Goal: Task Accomplishment & Management: Complete application form

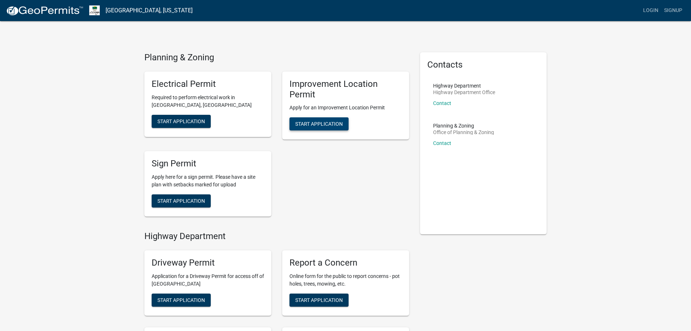
click at [323, 122] on span "Start Application" at bounding box center [319, 124] width 48 height 6
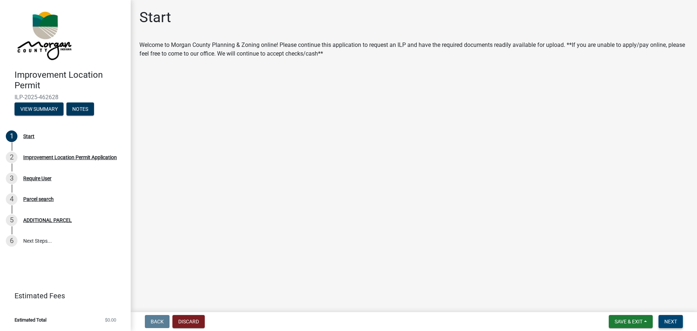
click at [664, 323] on span "Next" at bounding box center [670, 321] width 13 height 6
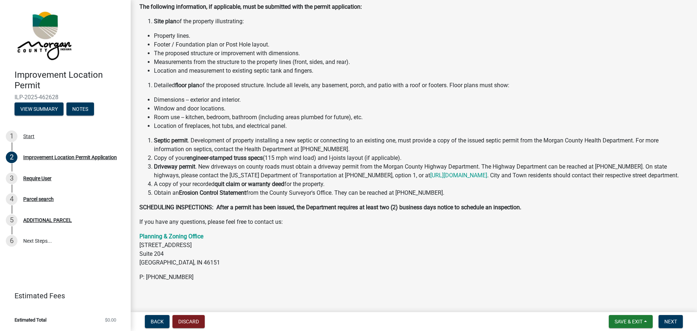
scroll to position [81, 0]
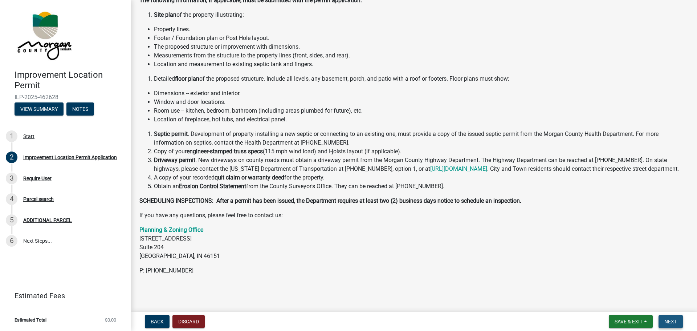
click at [671, 321] on span "Next" at bounding box center [670, 321] width 13 height 6
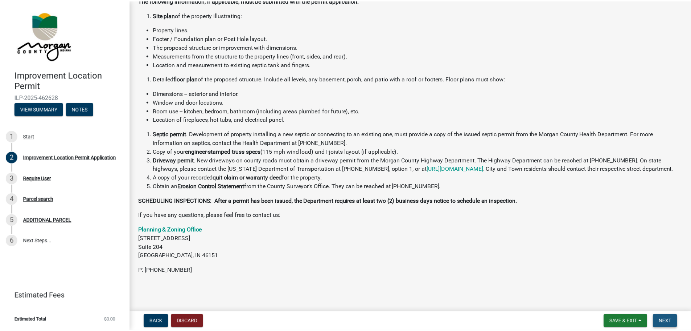
scroll to position [0, 0]
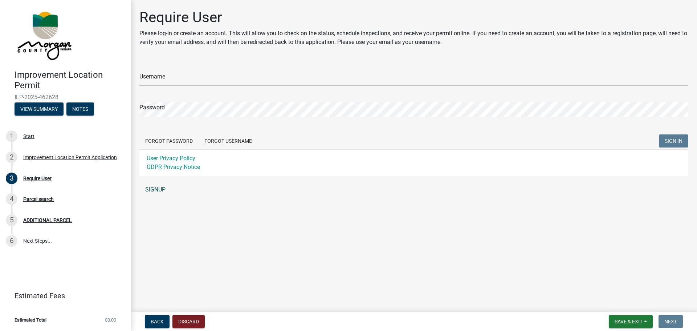
click at [154, 191] on link "SIGNUP" at bounding box center [413, 189] width 549 height 15
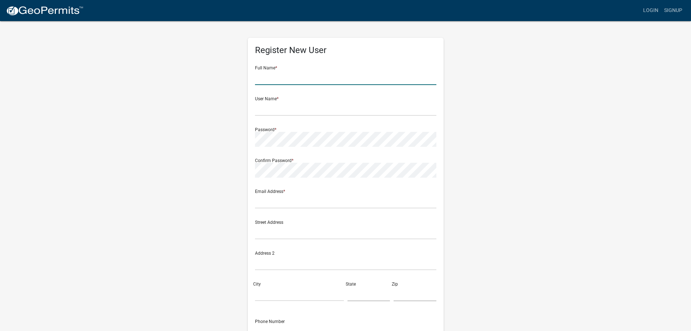
click at [278, 79] on input "text" at bounding box center [345, 77] width 181 height 15
type input "Amber"
click at [269, 107] on input "text" at bounding box center [345, 108] width 181 height 15
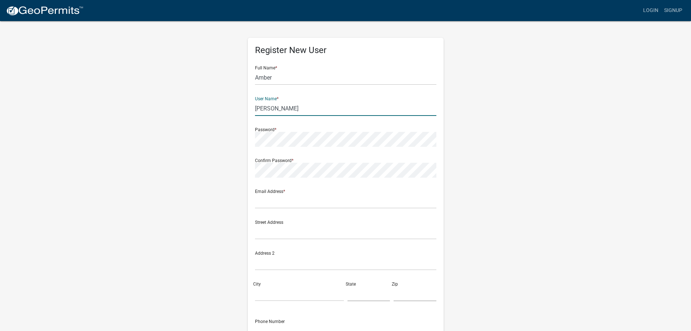
type input "Cox"
click at [290, 196] on input "text" at bounding box center [345, 200] width 181 height 15
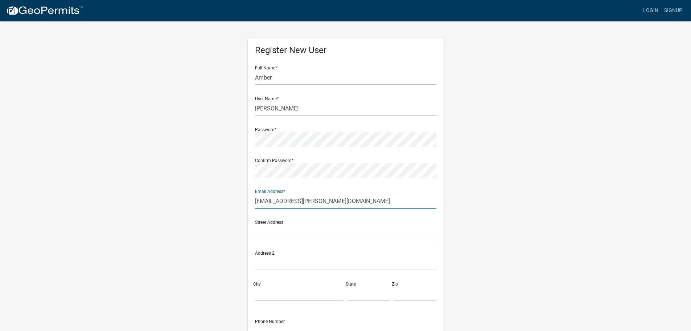
type input "[EMAIL_ADDRESS][PERSON_NAME][DOMAIN_NAME]"
click at [294, 230] on input "text" at bounding box center [345, 231] width 181 height 15
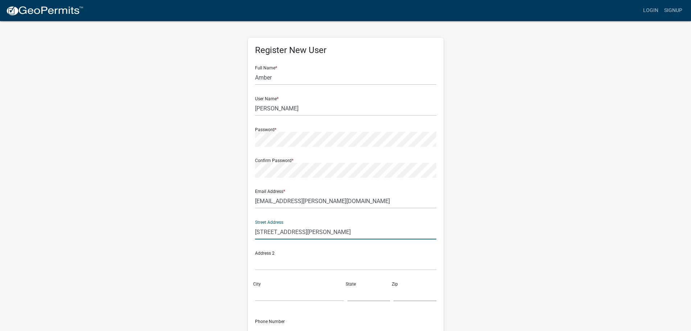
type input "[STREET_ADDRESS][PERSON_NAME]"
click at [278, 296] on input "City" at bounding box center [299, 293] width 89 height 15
type input "Clarkston"
click at [370, 295] on input "text" at bounding box center [369, 293] width 43 height 15
type input "MI"
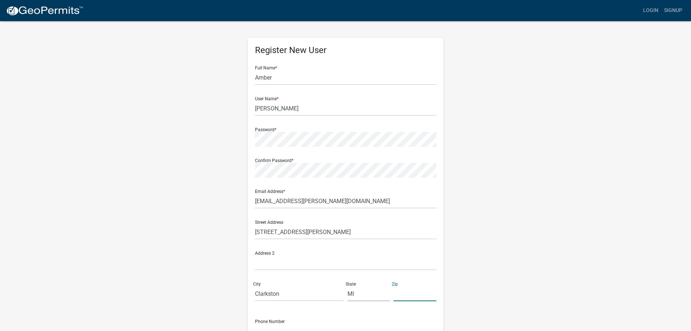
click at [424, 292] on input "text" at bounding box center [415, 293] width 43 height 15
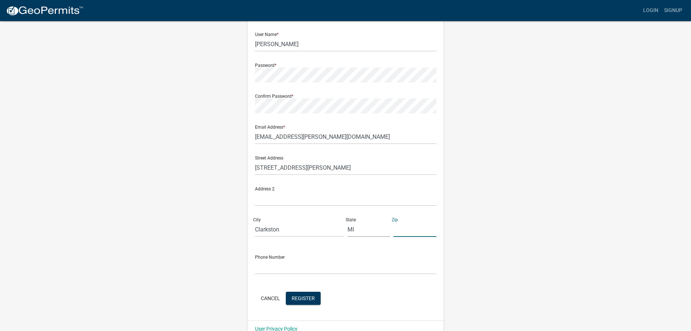
scroll to position [78, 0]
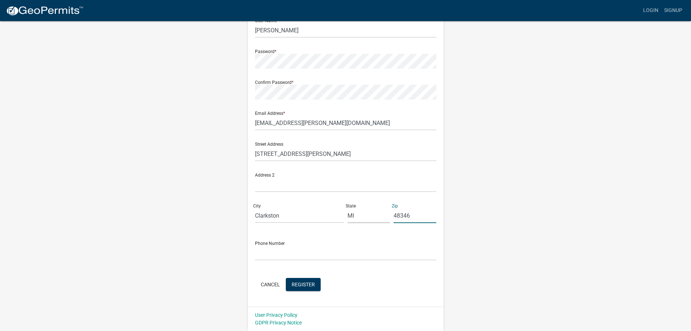
type input "48346"
click at [288, 253] on input "text" at bounding box center [345, 252] width 181 height 15
type input "[PHONE_NUMBER]"
click at [306, 287] on span "Register" at bounding box center [303, 284] width 23 height 6
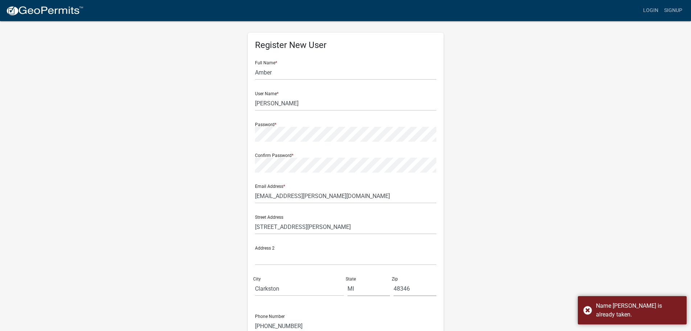
scroll to position [0, 0]
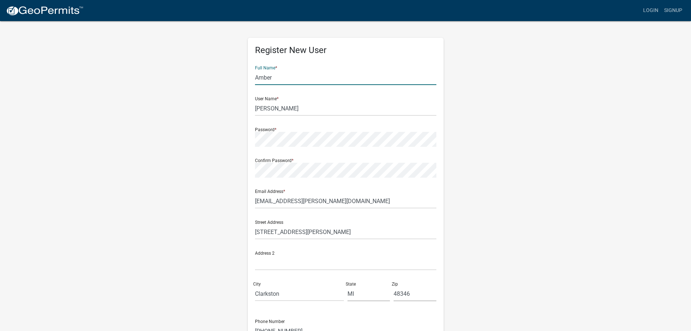
click at [291, 74] on input "Amber" at bounding box center [345, 77] width 181 height 15
type input "Amber Cox"
click at [266, 105] on input "Cox" at bounding box center [345, 108] width 181 height 15
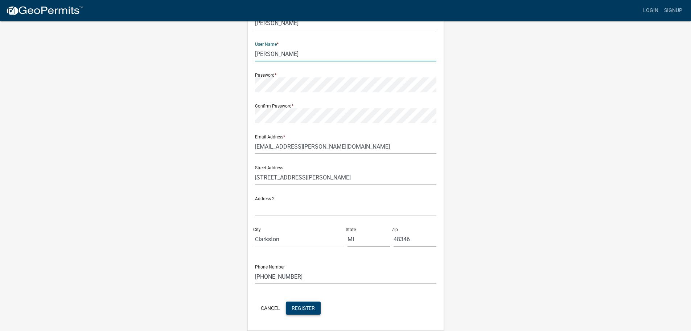
scroll to position [78, 0]
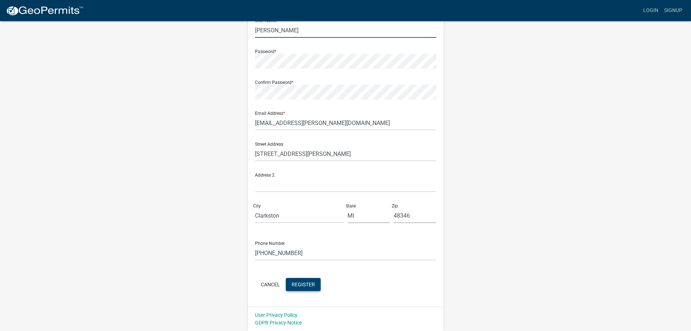
type input "[PERSON_NAME]"
click at [302, 289] on button "Register" at bounding box center [303, 284] width 35 height 13
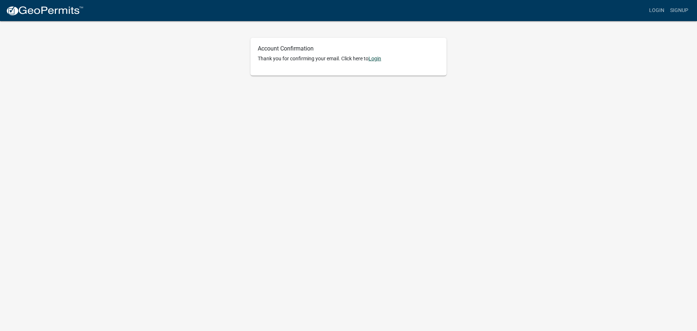
click at [379, 58] on link "Login" at bounding box center [374, 59] width 13 height 6
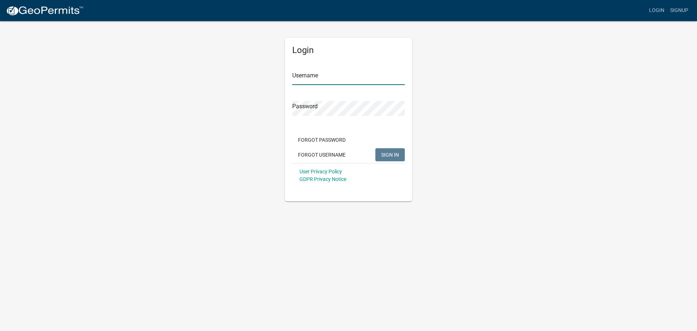
type input "[PERSON_NAME]"
click at [393, 155] on span "SIGN IN" at bounding box center [390, 154] width 18 height 6
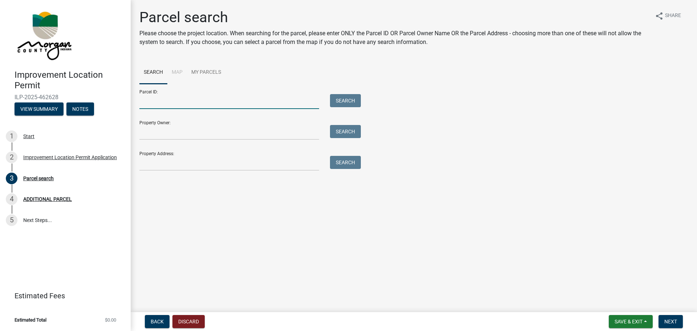
click at [188, 103] on input "Parcel ID:" at bounding box center [229, 101] width 180 height 15
type input "6"
type input "550615300010014015"
click at [346, 99] on button "Search" at bounding box center [345, 100] width 31 height 13
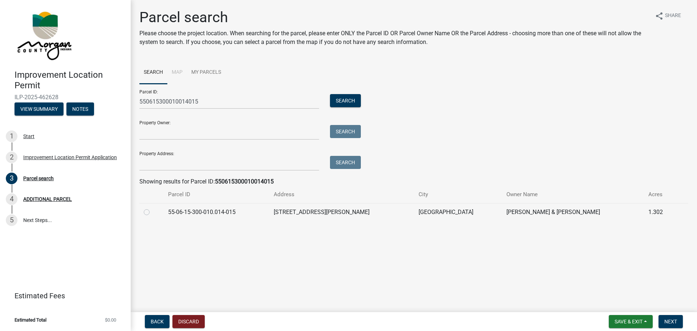
click at [152, 208] on label at bounding box center [152, 208] width 0 height 0
click at [152, 212] on input "radio" at bounding box center [154, 210] width 5 height 5
radio input "true"
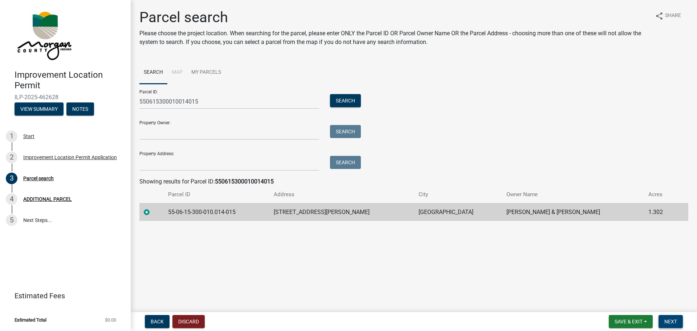
click at [676, 325] on button "Next" at bounding box center [670, 321] width 24 height 13
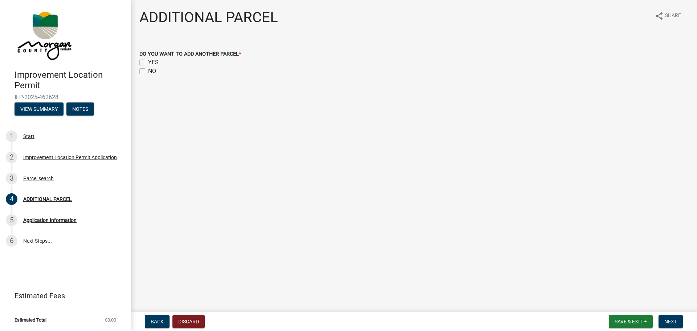
click at [148, 72] on label "NO" at bounding box center [152, 71] width 8 height 9
click at [148, 72] on input "NO" at bounding box center [150, 69] width 5 height 5
checkbox input "true"
checkbox input "false"
checkbox input "true"
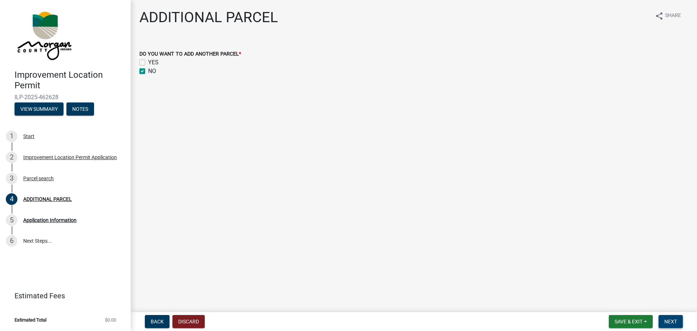
click at [665, 321] on span "Next" at bounding box center [670, 321] width 13 height 6
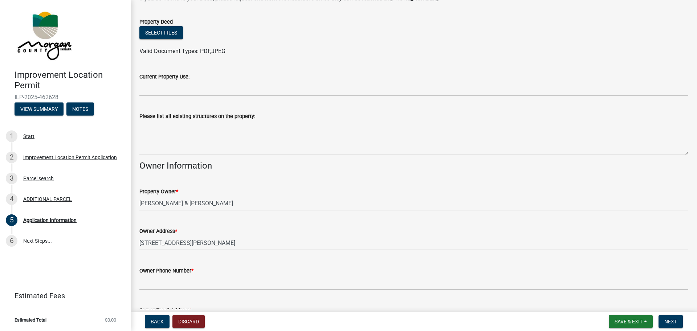
scroll to position [180, 0]
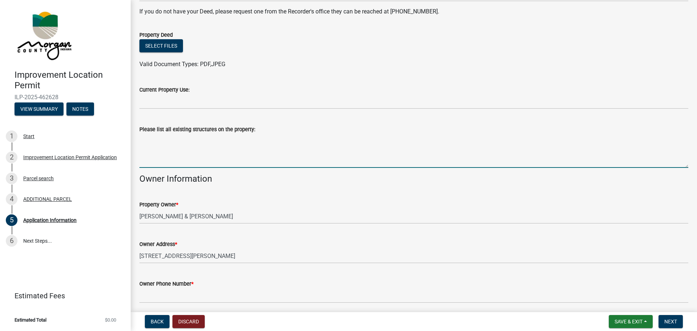
click at [215, 158] on textarea "Please list all existing structures on the property:" at bounding box center [413, 151] width 549 height 34
click at [217, 143] on textarea "house and garage" at bounding box center [413, 151] width 549 height 34
click at [204, 139] on textarea "house and garage" at bounding box center [413, 151] width 549 height 34
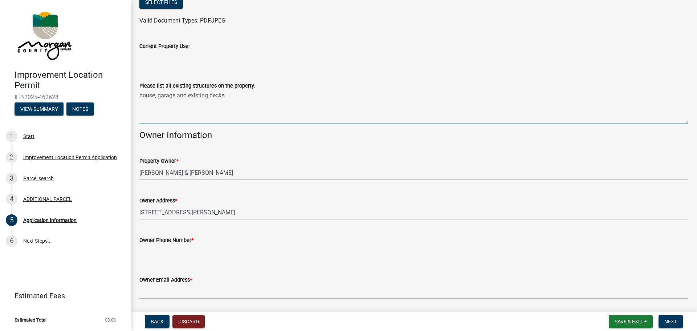
scroll to position [253, 0]
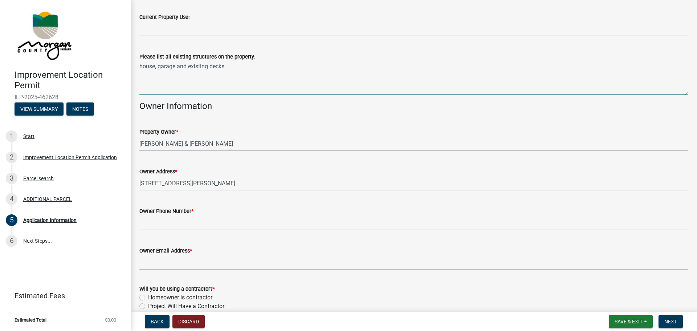
type textarea "house, garage and existing decks"
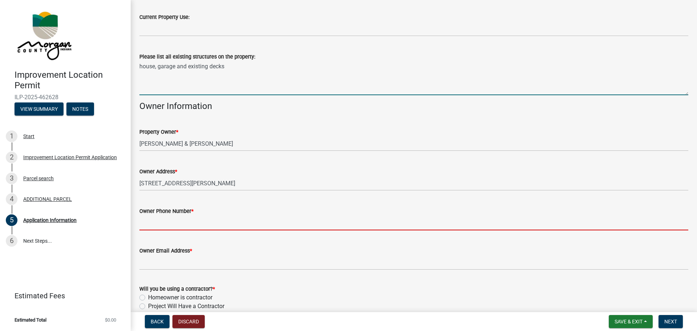
click at [164, 222] on input "Owner Phone Number *" at bounding box center [413, 222] width 549 height 15
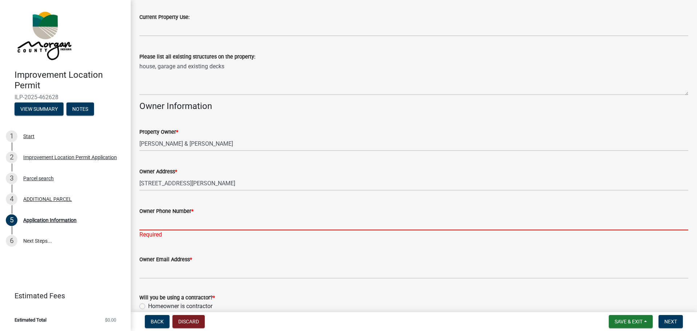
click at [205, 224] on input "Owner Phone Number *" at bounding box center [413, 222] width 549 height 15
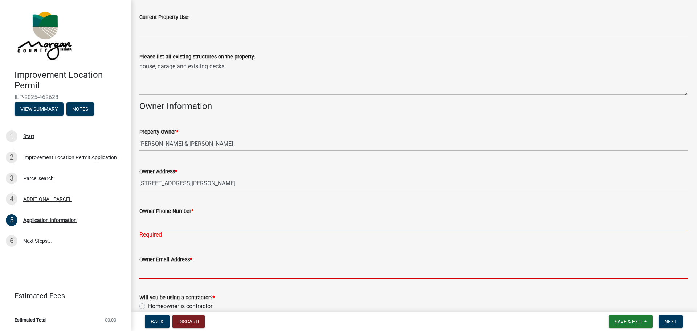
click at [191, 268] on input "Owner Email Address *" at bounding box center [413, 271] width 549 height 15
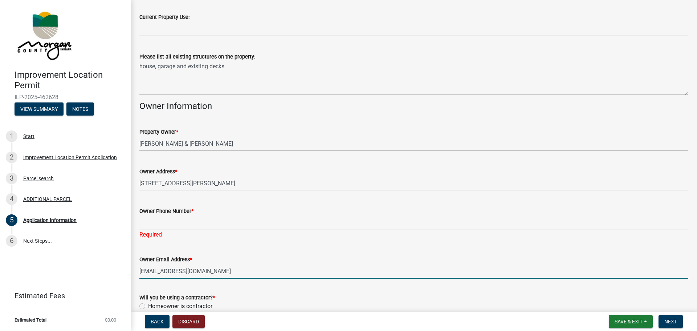
type input "[EMAIL_ADDRESS][DOMAIN_NAME]"
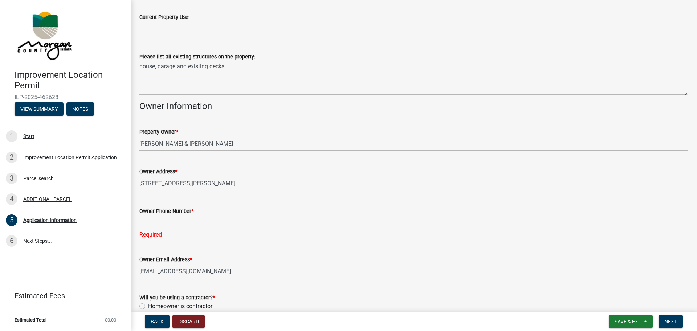
click at [171, 221] on input "Owner Phone Number *" at bounding box center [413, 222] width 549 height 15
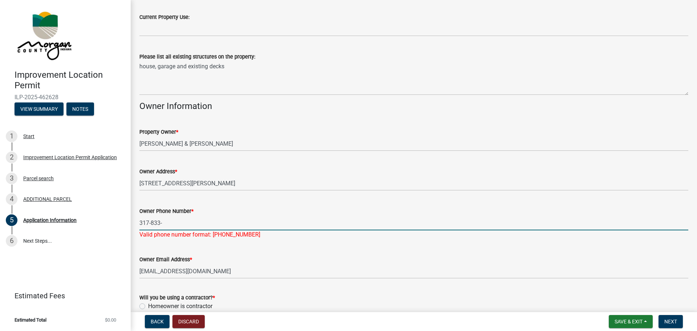
click at [197, 221] on input "317-833-" at bounding box center [413, 222] width 549 height 15
type input "[PHONE_NUMBER]"
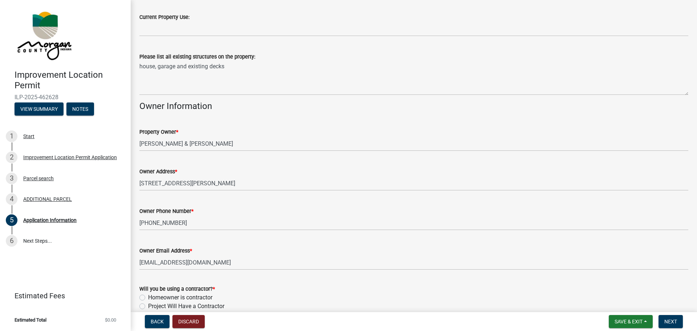
click at [208, 251] on div "Owner Email Address * [EMAIL_ADDRESS][DOMAIN_NAME]" at bounding box center [413, 253] width 549 height 34
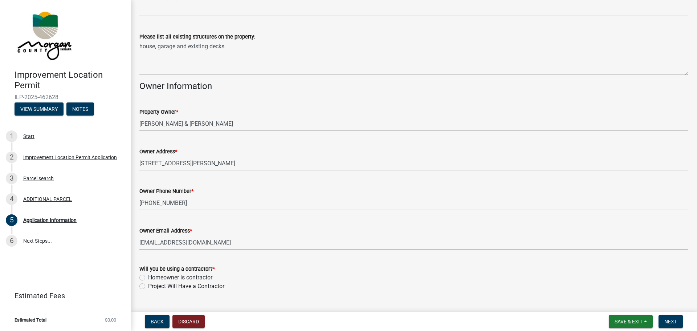
scroll to position [289, 0]
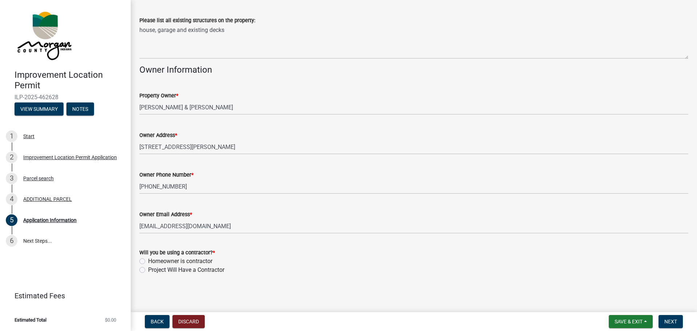
click at [148, 269] on label "Project Will Have a Contractor" at bounding box center [186, 269] width 76 height 9
click at [148, 269] on input "Project Will Have a Contractor" at bounding box center [150, 267] width 5 height 5
radio input "true"
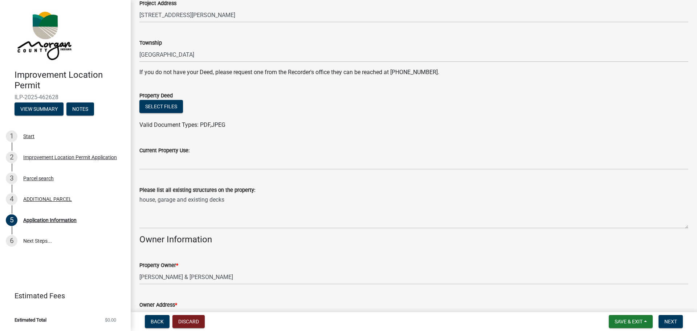
scroll to position [107, 0]
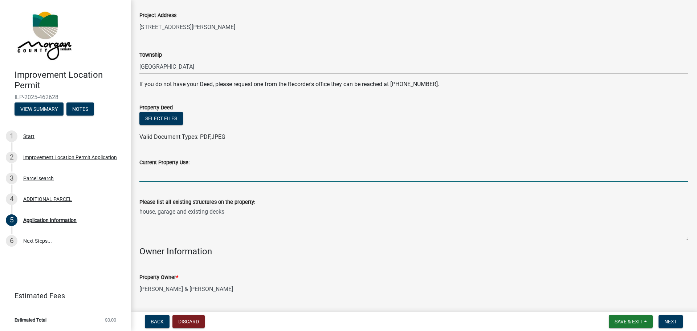
click at [191, 172] on input "Current Property Use:" at bounding box center [413, 174] width 549 height 15
type input "single family home"
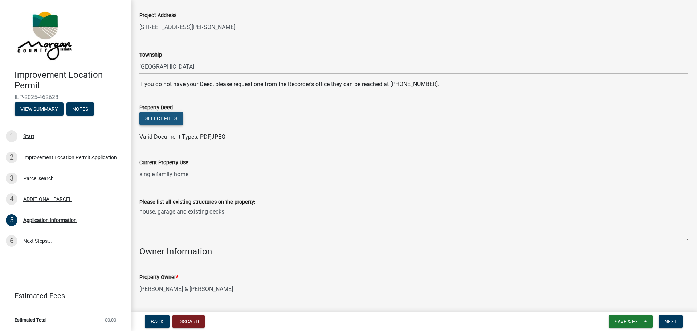
click at [162, 119] on button "Select files" at bounding box center [161, 118] width 44 height 13
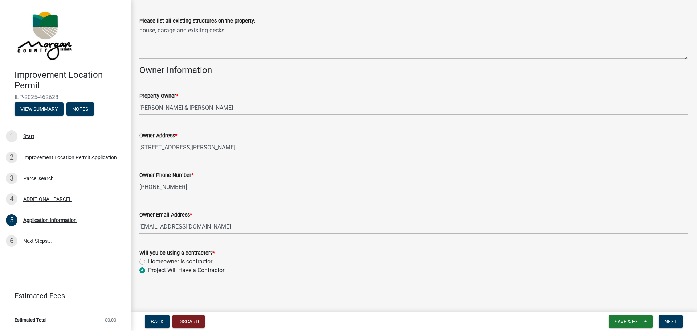
scroll to position [289, 0]
click at [668, 322] on span "Next" at bounding box center [670, 321] width 13 height 6
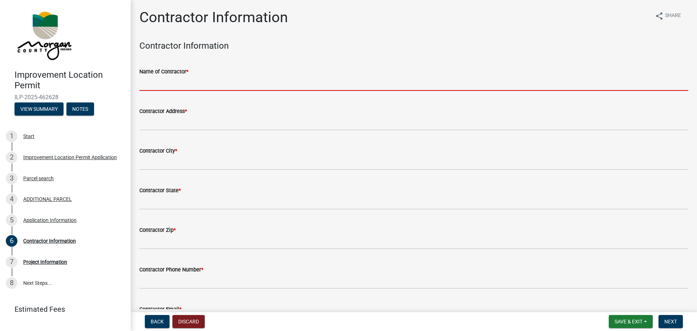
click at [206, 80] on input "Name of Contractor *" at bounding box center [413, 83] width 549 height 15
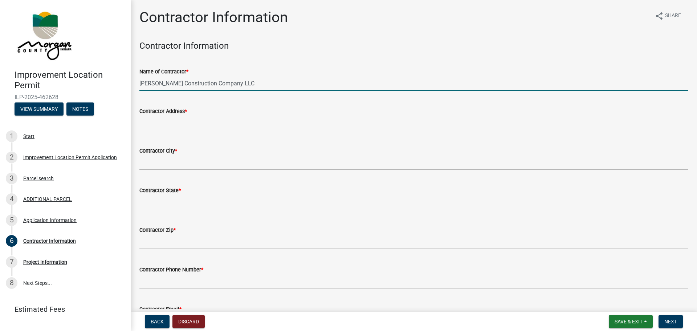
type input "[PERSON_NAME] Construction Company LLC"
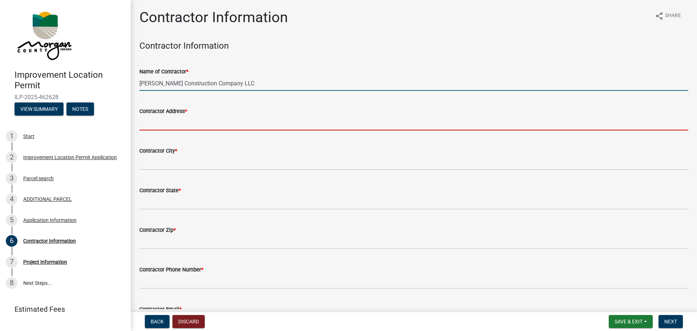
click at [166, 118] on input "Contractor Address *" at bounding box center [413, 122] width 549 height 15
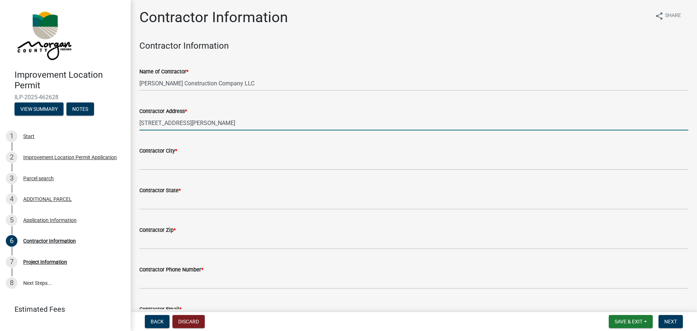
type input "[STREET_ADDRESS][PERSON_NAME]"
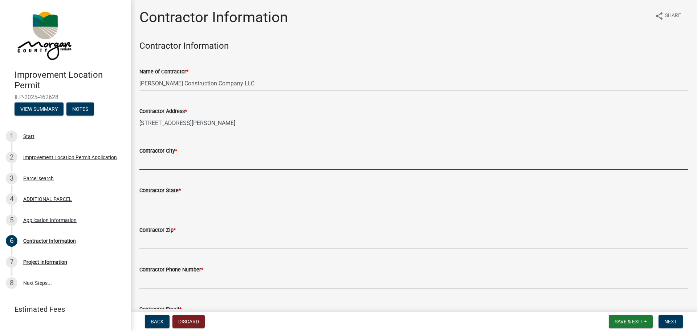
click at [172, 167] on input "Contractor City *" at bounding box center [413, 162] width 549 height 15
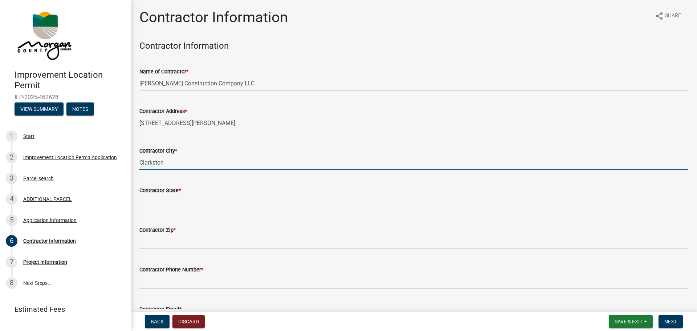
type input "Clarkston"
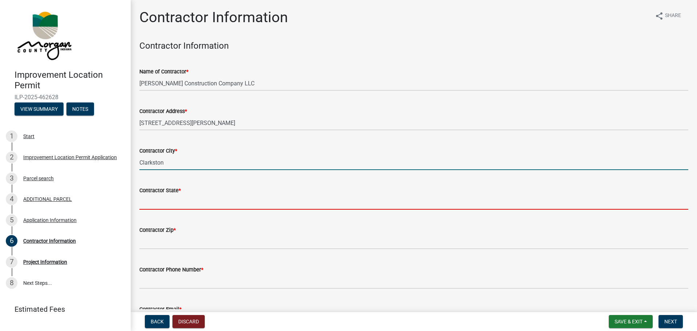
click at [169, 200] on input "Contractor State *" at bounding box center [413, 202] width 549 height 15
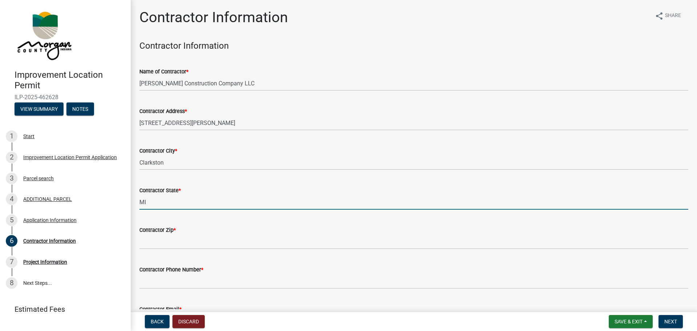
type input "MI"
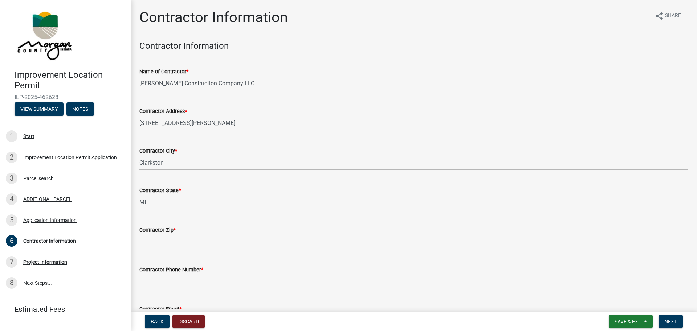
click at [175, 235] on input "Contractor Zip *" at bounding box center [413, 241] width 549 height 15
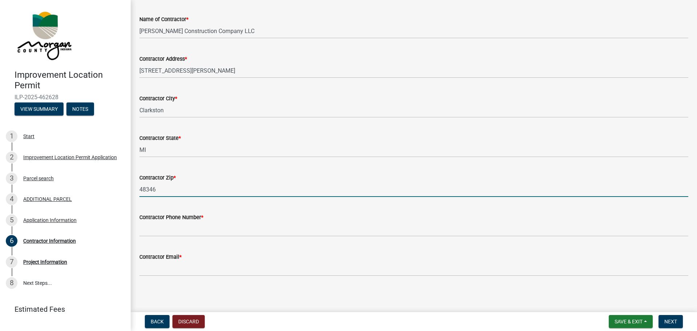
scroll to position [53, 0]
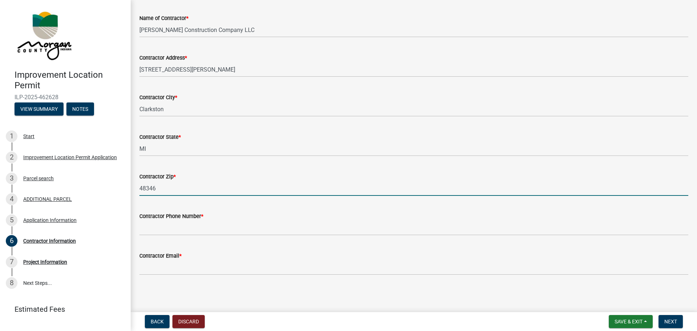
type input "48346"
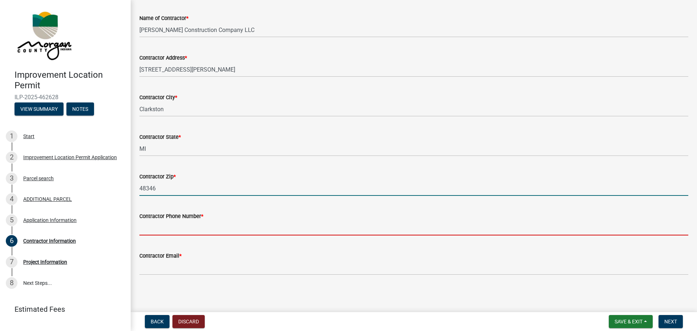
click at [184, 226] on input "Contractor Phone Number *" at bounding box center [413, 227] width 549 height 15
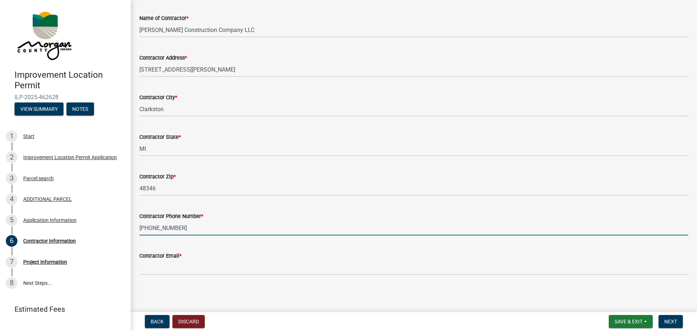
type input "[PHONE_NUMBER]"
click at [188, 259] on div "Contractor Email *" at bounding box center [413, 255] width 549 height 9
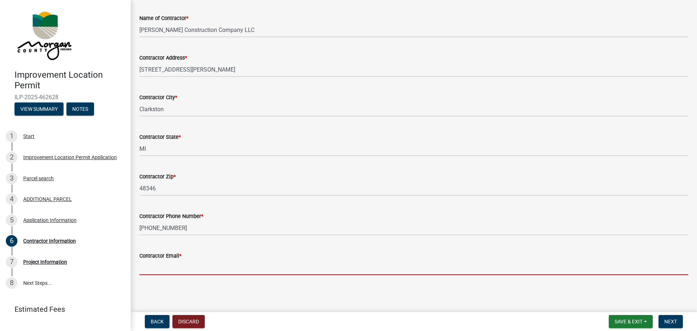
click at [191, 263] on input "Contractor Email *" at bounding box center [413, 267] width 549 height 15
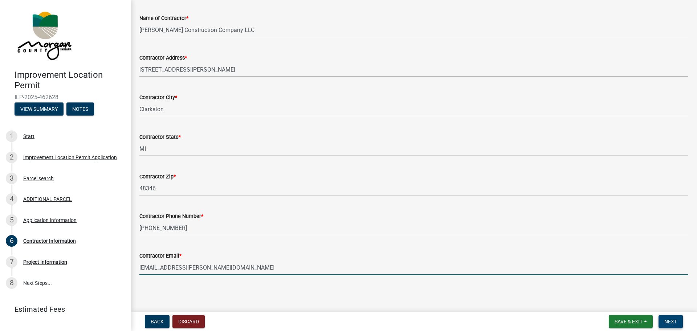
type input "[EMAIL_ADDRESS][PERSON_NAME][DOMAIN_NAME]"
click at [673, 319] on span "Next" at bounding box center [670, 321] width 13 height 6
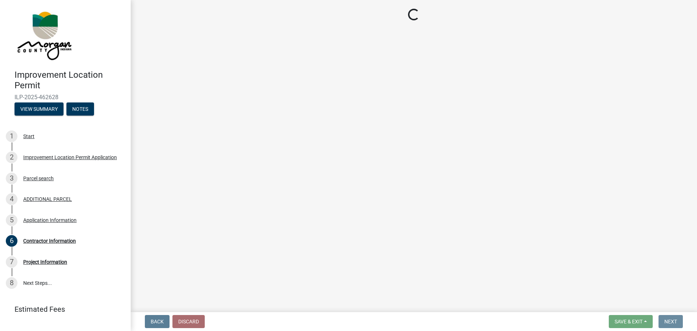
scroll to position [0, 0]
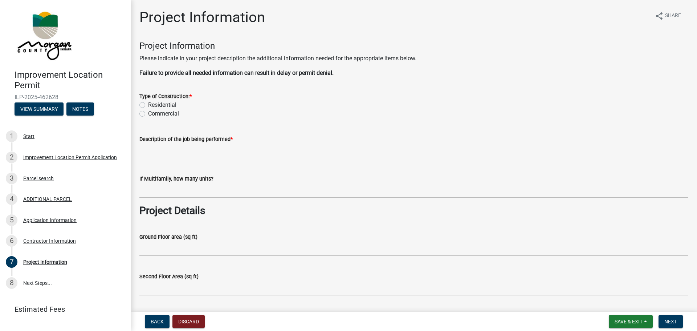
click at [148, 103] on label "Residential" at bounding box center [162, 105] width 28 height 9
click at [148, 103] on input "Residential" at bounding box center [150, 103] width 5 height 5
radio input "true"
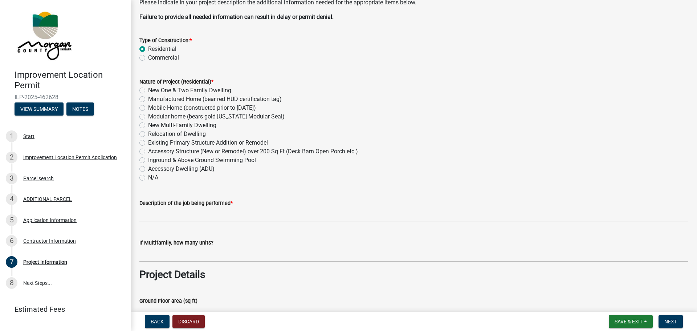
scroll to position [73, 0]
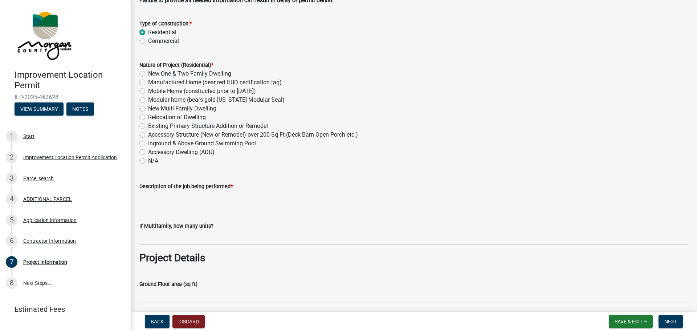
click at [148, 135] on label "Accessory Structure (New or Remodel) over 200 Sq Ft (Deck Barn Open Porch etc.)" at bounding box center [253, 134] width 210 height 9
click at [148, 135] on input "Accessory Structure (New or Remodel) over 200 Sq Ft (Deck Barn Open Porch etc.)" at bounding box center [150, 132] width 5 height 5
radio input "true"
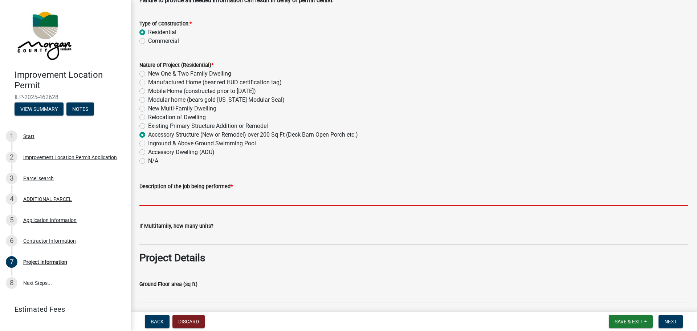
click at [193, 200] on input "Description of the job being performed *" at bounding box center [413, 198] width 549 height 15
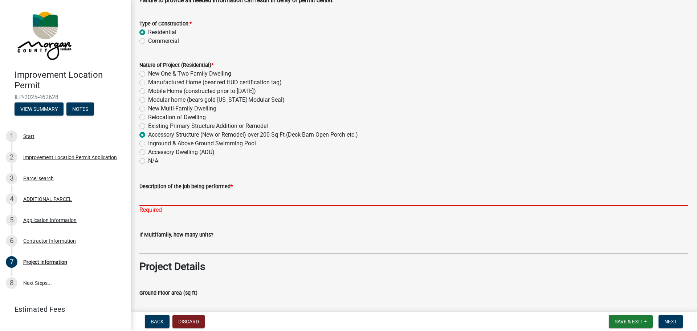
click at [186, 200] on input "Description of the job being performed *" at bounding box center [413, 198] width 549 height 15
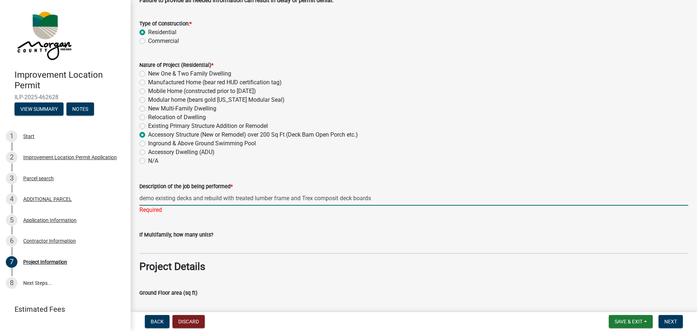
click at [377, 190] on form "Description of the job being performed * demo existing decks and rebuild with t…" at bounding box center [413, 194] width 549 height 24
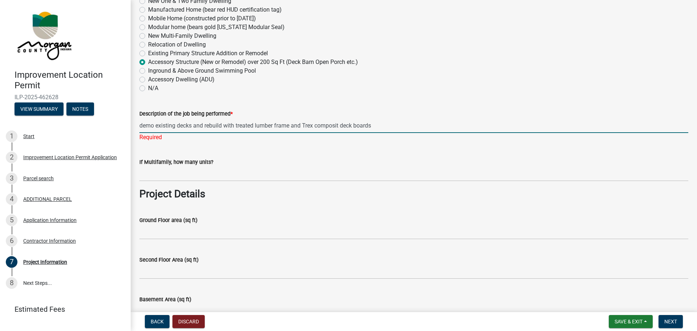
scroll to position [181, 0]
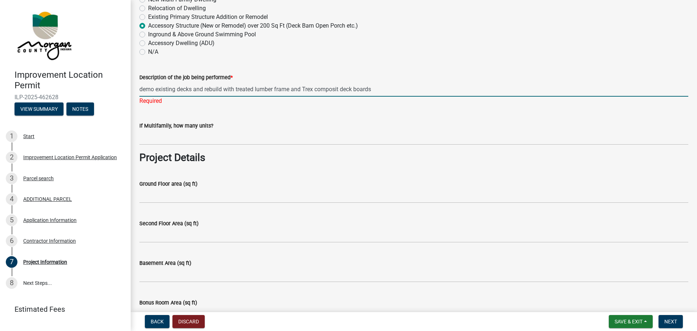
type input "demo existing decks and rebuild with treated lumber frame and Trex composit dec…"
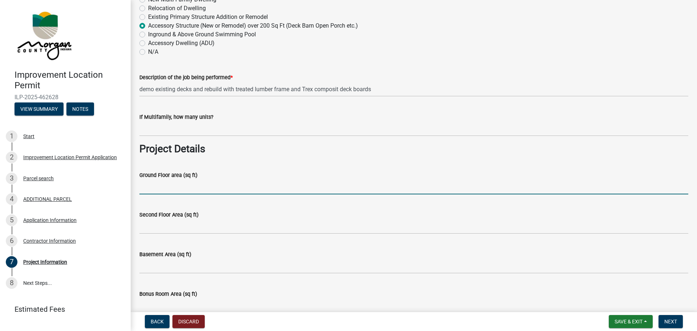
click at [175, 195] on wm-data-entity-input "Ground Floor area (sq ft)" at bounding box center [413, 180] width 549 height 40
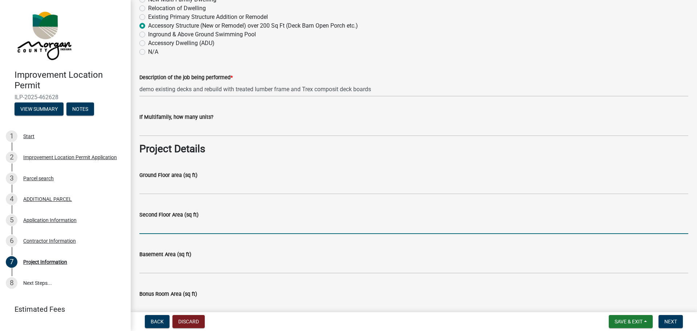
click at [174, 224] on input "Second Floor Area (sq ft)" at bounding box center [413, 226] width 549 height 15
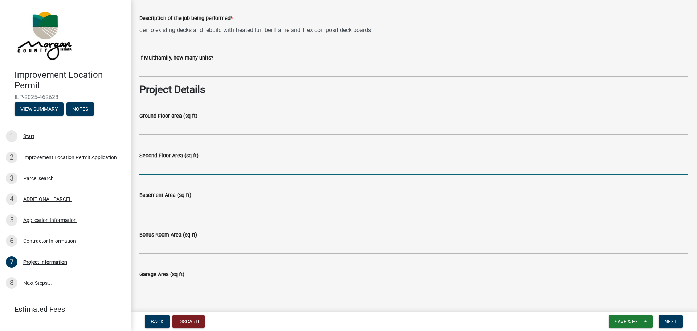
scroll to position [254, 0]
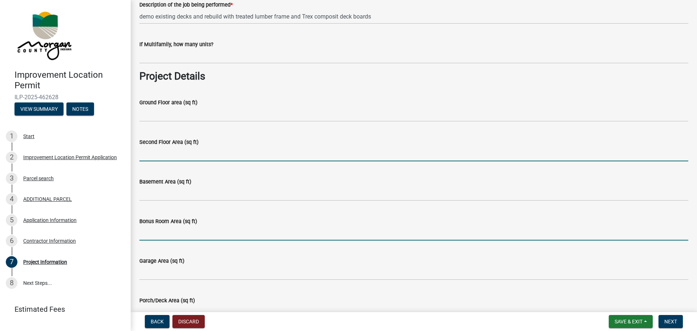
click at [183, 231] on input "Bonus Room Area (sq ft)" at bounding box center [413, 232] width 549 height 15
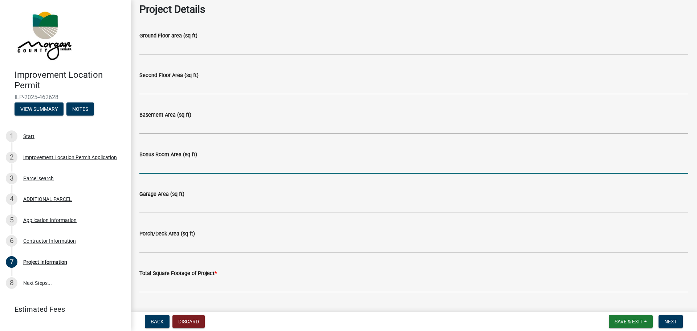
scroll to position [327, 0]
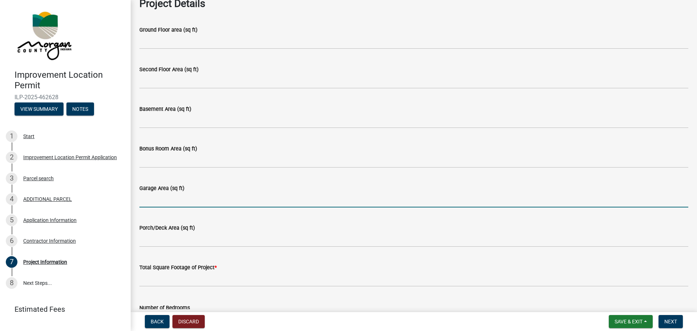
click at [181, 193] on input "Garage Area (sq ft)" at bounding box center [413, 199] width 549 height 15
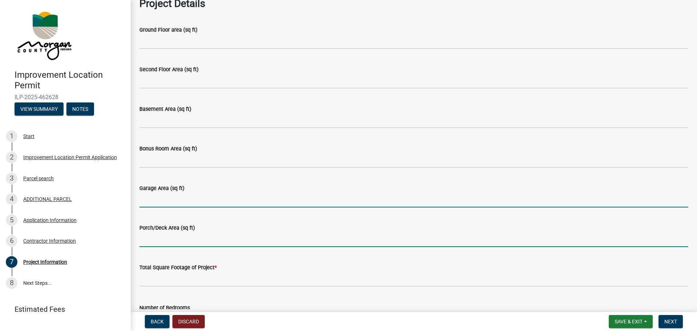
click at [175, 233] on input "Porch/Deck Area (sq ft)" at bounding box center [413, 239] width 549 height 15
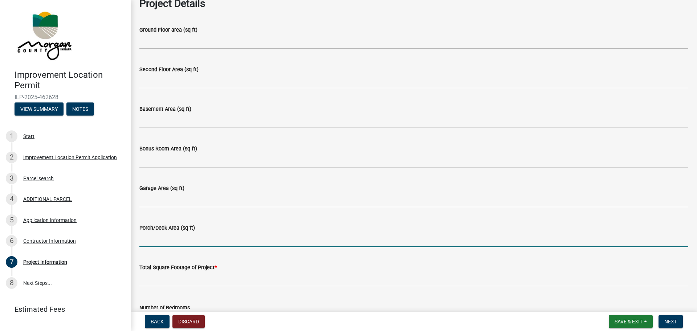
click at [176, 238] on input "Porch/Deck Area (sq ft)" at bounding box center [413, 239] width 549 height 15
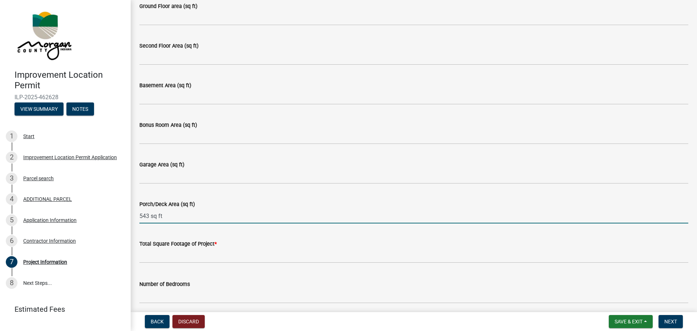
scroll to position [363, 0]
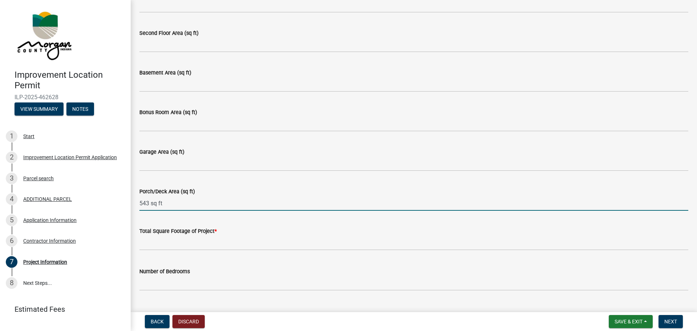
type input "543 sq ft"
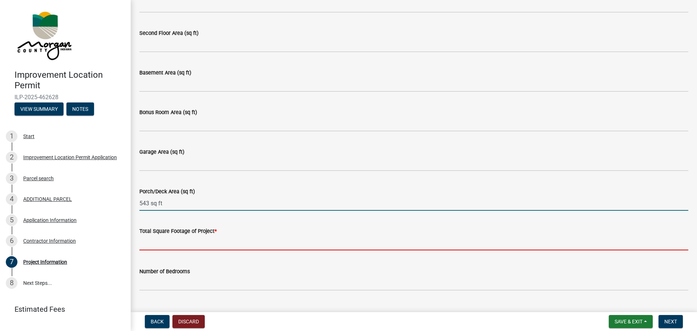
click at [180, 244] on input "text" at bounding box center [413, 242] width 549 height 15
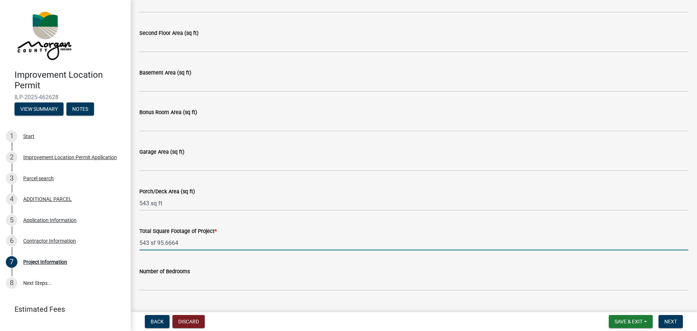
click at [158, 242] on input "543 sf 95.6664" at bounding box center [413, 242] width 549 height 15
click at [225, 241] on input "543 sf of decks and 95.6664" at bounding box center [413, 242] width 549 height 15
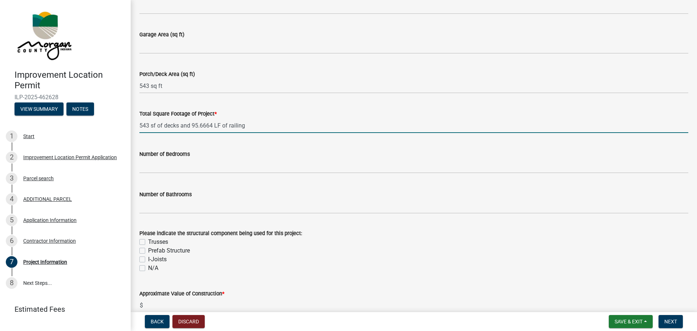
scroll to position [508, 0]
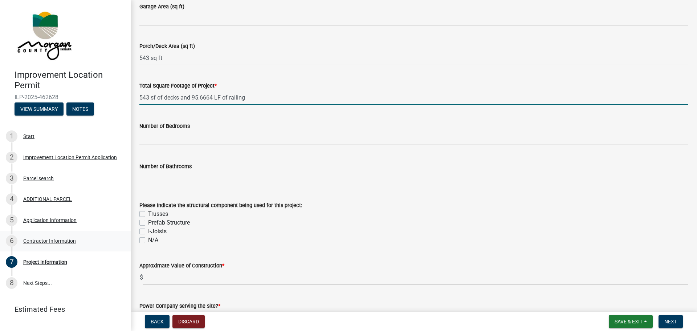
type input "54395.6664"
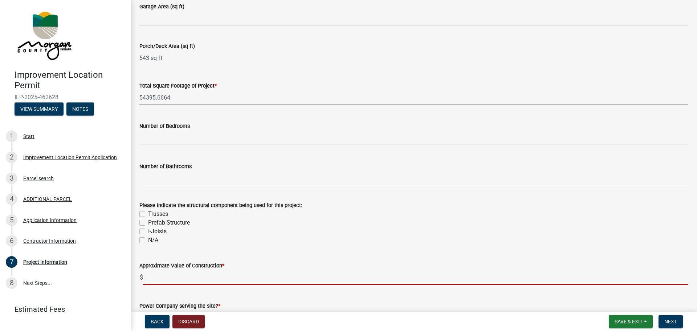
click at [173, 275] on input "text" at bounding box center [415, 277] width 545 height 15
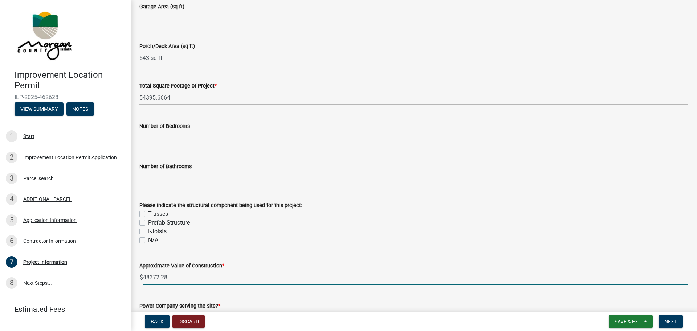
scroll to position [544, 0]
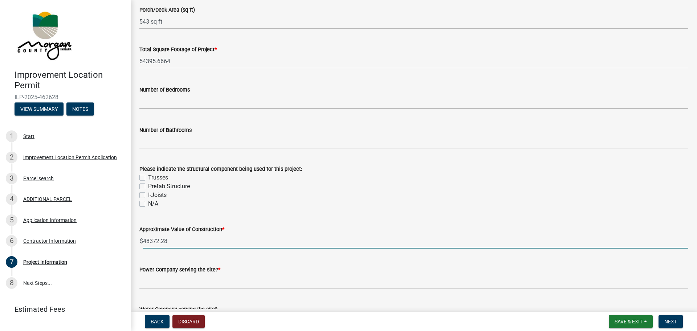
type input "48372.28"
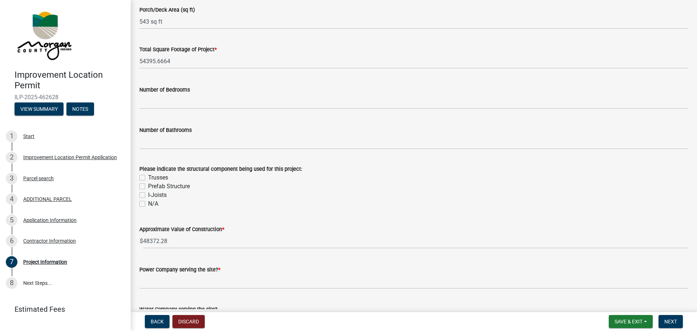
click at [142, 201] on div "N/A" at bounding box center [413, 203] width 549 height 9
click at [148, 204] on label "N/A" at bounding box center [153, 203] width 10 height 9
click at [148, 204] on input "N/A" at bounding box center [150, 201] width 5 height 5
checkbox input "true"
checkbox input "false"
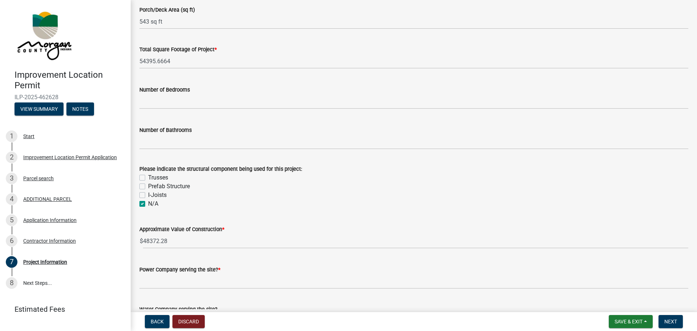
checkbox input "false"
checkbox input "true"
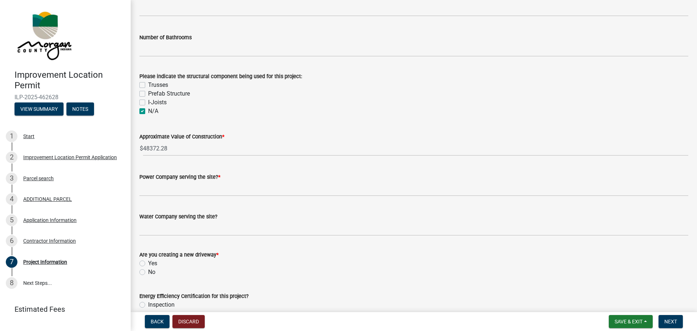
scroll to position [653, 0]
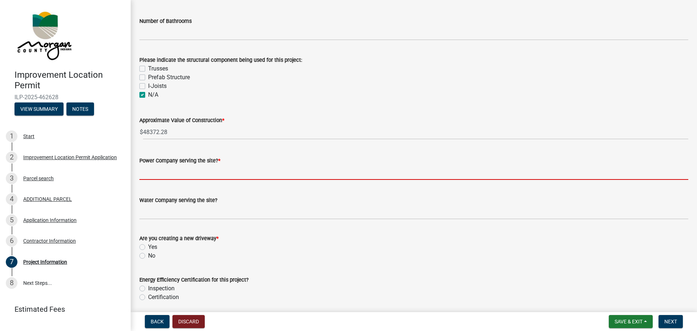
click at [220, 170] on input "Power Company serving the site? *" at bounding box center [413, 172] width 549 height 15
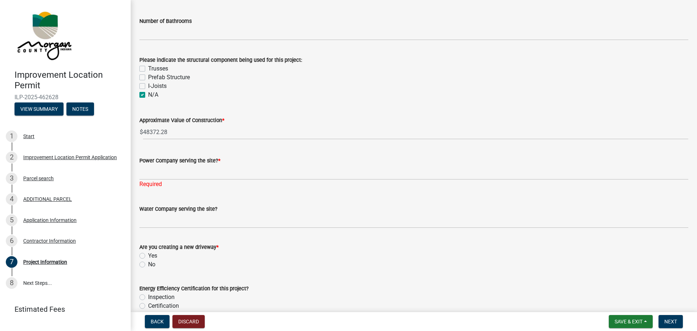
click at [148, 263] on label "No" at bounding box center [151, 264] width 7 height 9
click at [148, 263] on input "No" at bounding box center [150, 262] width 5 height 5
radio input "true"
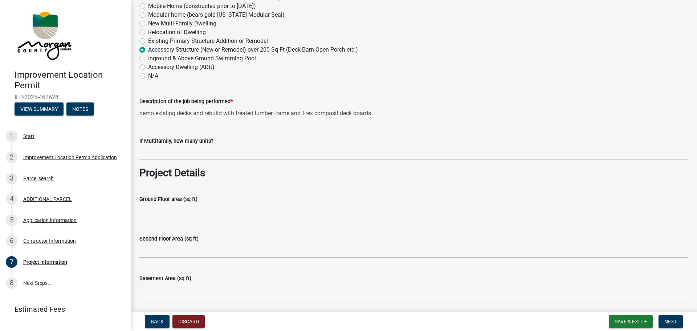
scroll to position [181, 0]
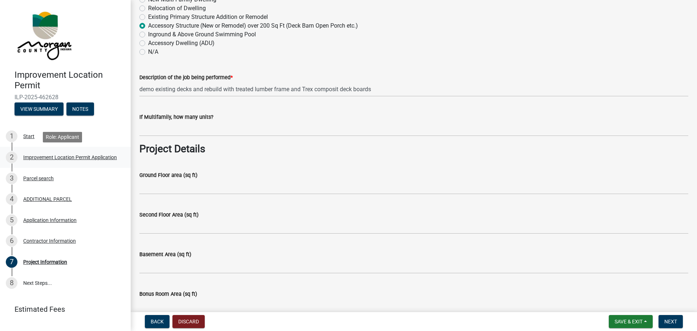
click at [39, 155] on div "Improvement Location Permit Application" at bounding box center [70, 157] width 94 height 5
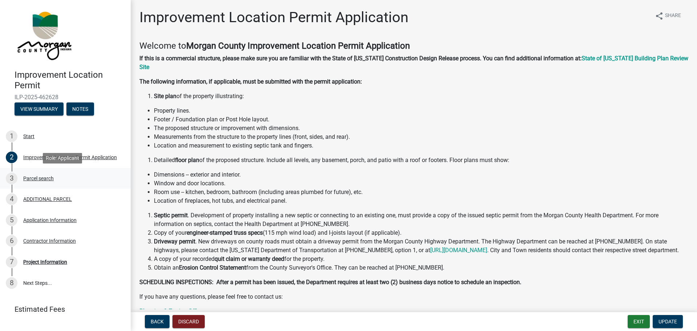
click at [33, 176] on div "Parcel search" at bounding box center [38, 178] width 30 height 5
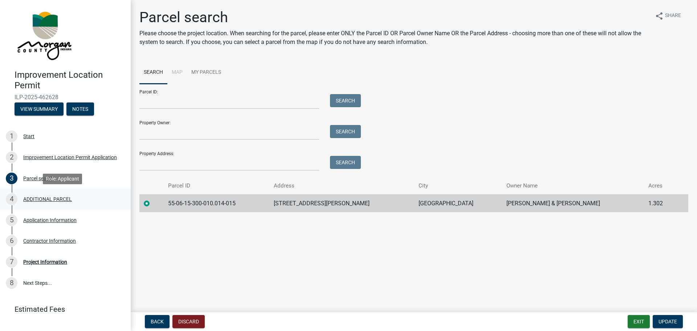
click at [37, 201] on div "ADDITIONAL PARCEL" at bounding box center [47, 198] width 49 height 5
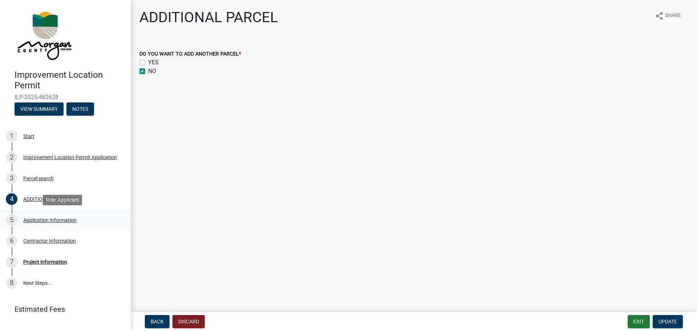
click at [42, 221] on div "Application Information" at bounding box center [49, 219] width 53 height 5
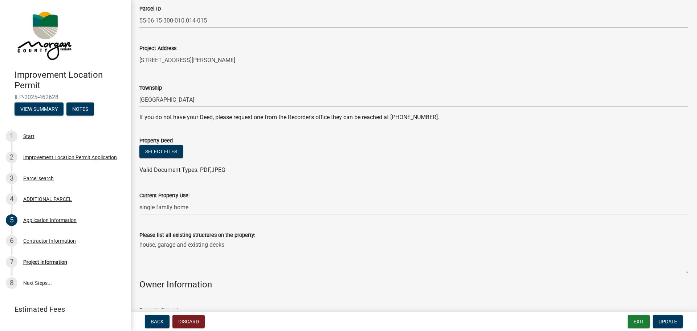
scroll to position [109, 0]
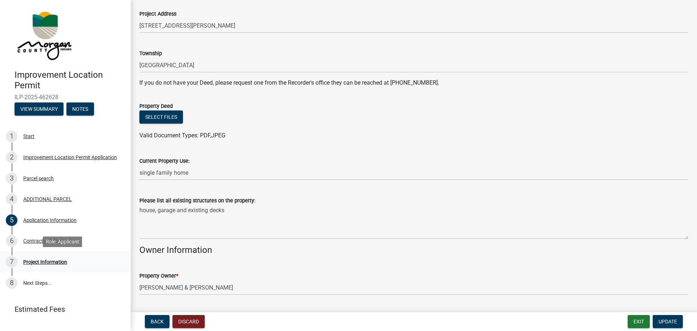
click at [50, 262] on div "Project Information" at bounding box center [45, 261] width 44 height 5
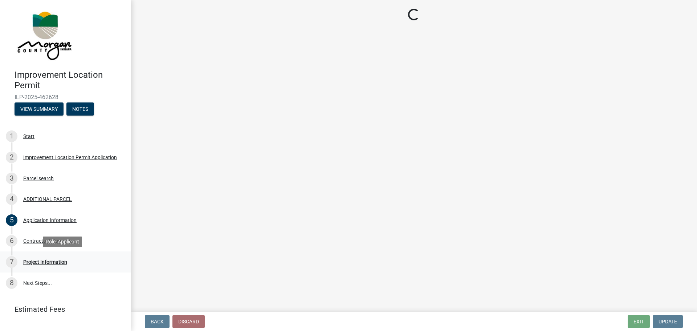
scroll to position [0, 0]
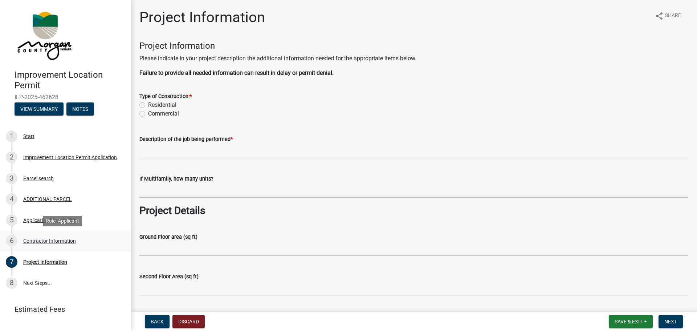
click at [51, 241] on div "Contractor Information" at bounding box center [49, 240] width 53 height 5
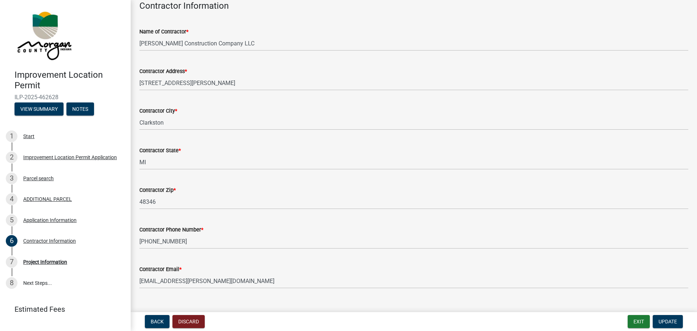
scroll to position [53, 0]
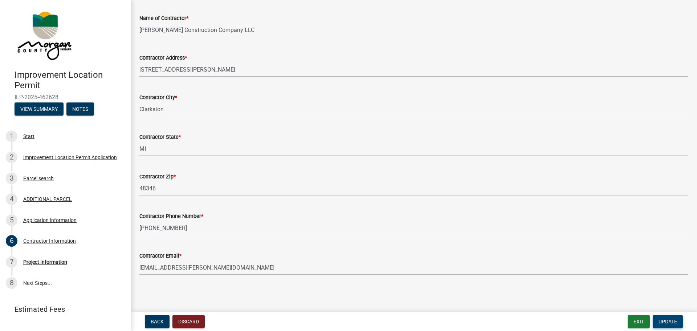
click at [670, 321] on span "Update" at bounding box center [667, 321] width 19 height 6
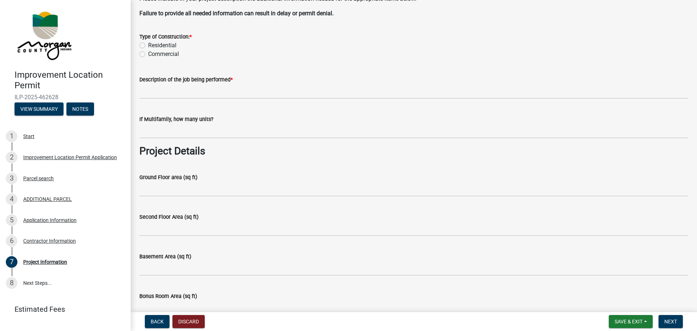
scroll to position [36, 0]
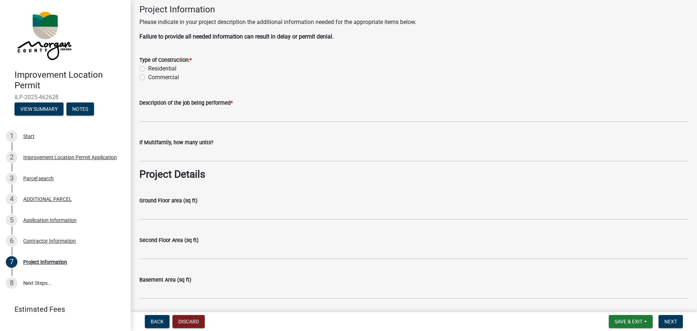
click at [148, 70] on label "Residential" at bounding box center [162, 68] width 28 height 9
click at [148, 69] on input "Residential" at bounding box center [150, 66] width 5 height 5
radio input "true"
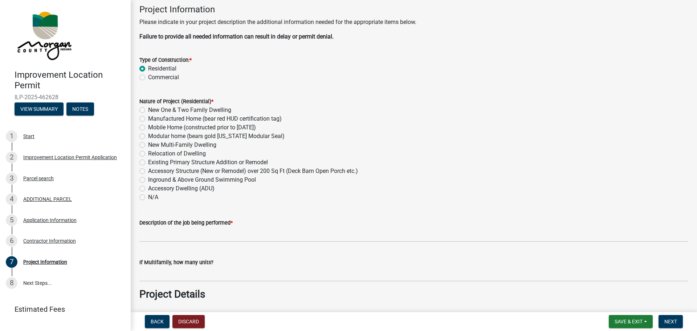
click at [148, 171] on label "Accessory Structure (New or Remodel) over 200 Sq Ft (Deck Barn Open Porch etc.)" at bounding box center [253, 171] width 210 height 9
click at [148, 171] on input "Accessory Structure (New or Remodel) over 200 Sq Ft (Deck Barn Open Porch etc.)" at bounding box center [150, 169] width 5 height 5
radio input "true"
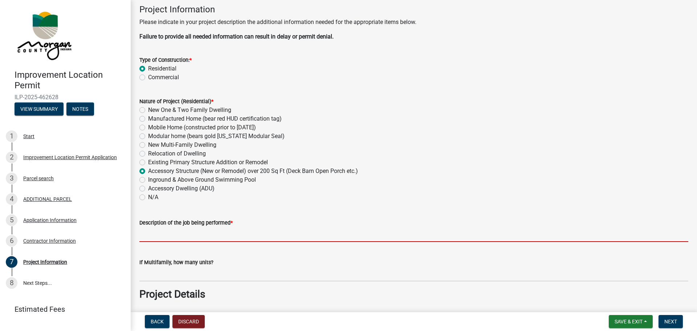
click at [185, 238] on input "Description of the job being performed *" at bounding box center [413, 234] width 549 height 15
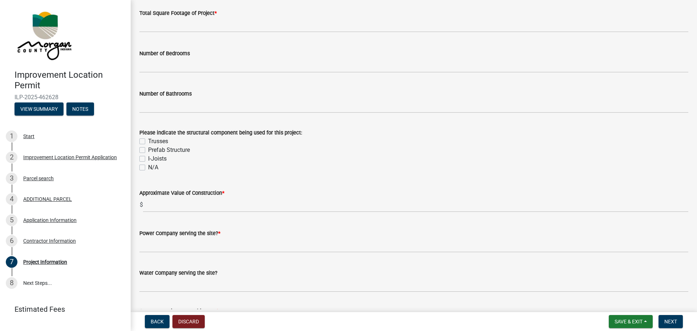
scroll to position [653, 0]
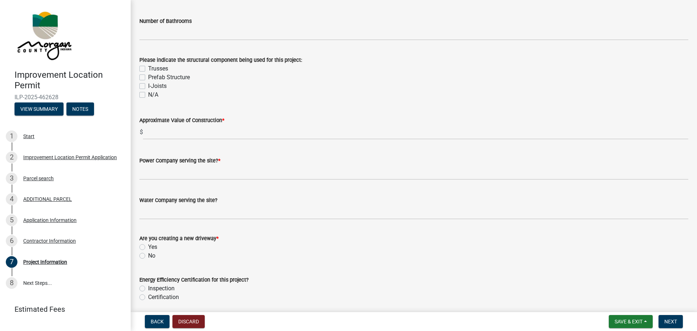
type input "demo exising decks"
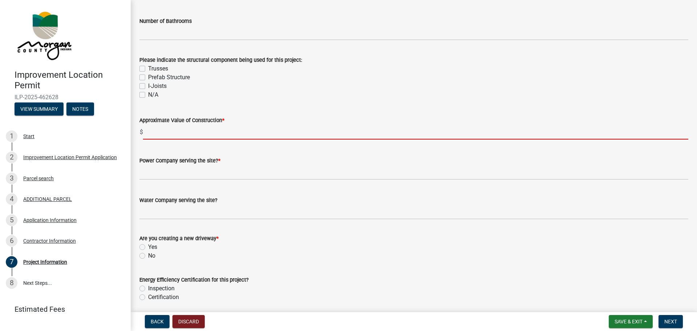
click at [192, 134] on input "text" at bounding box center [415, 131] width 545 height 15
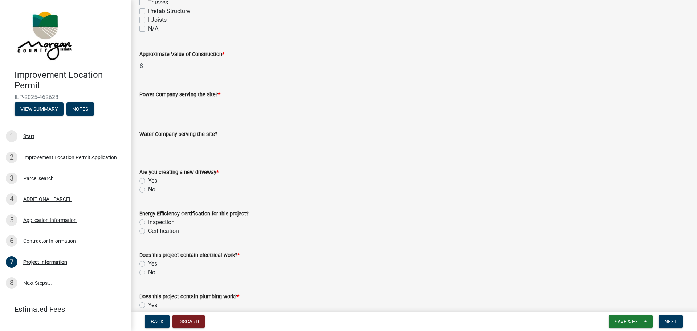
scroll to position [762, 0]
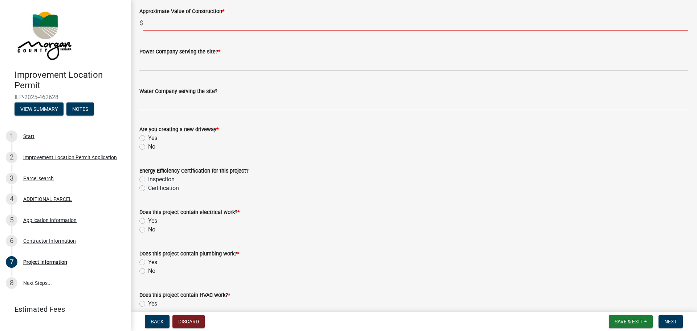
click at [142, 230] on div "Does this project contain electrical work? * Yes No" at bounding box center [413, 221] width 549 height 26
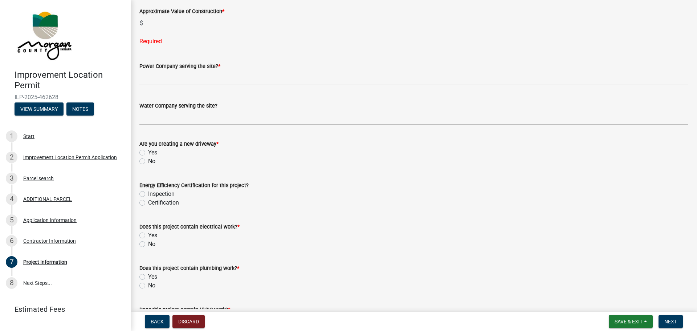
click at [148, 244] on label "No" at bounding box center [151, 244] width 7 height 9
click at [148, 244] on input "No" at bounding box center [150, 242] width 5 height 5
radio input "true"
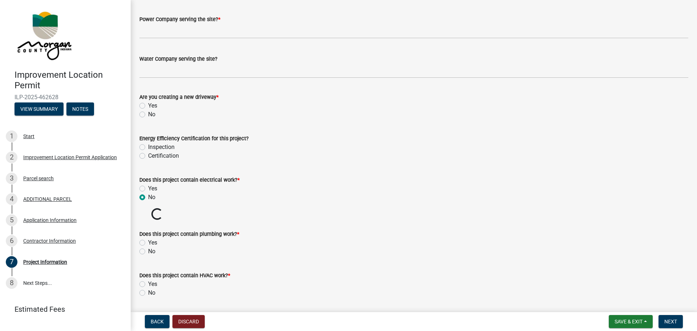
scroll to position [835, 0]
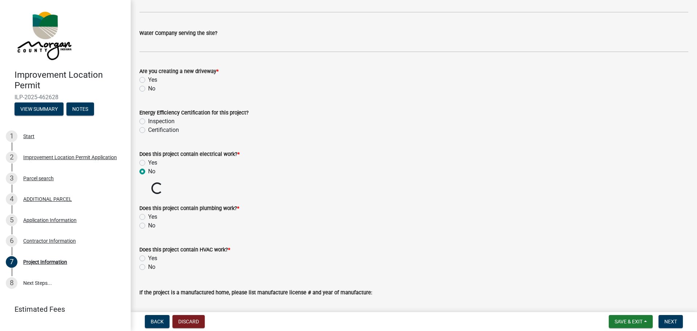
click at [148, 228] on label "No" at bounding box center [151, 225] width 7 height 9
click at [148, 226] on input "No" at bounding box center [150, 223] width 5 height 5
radio input "true"
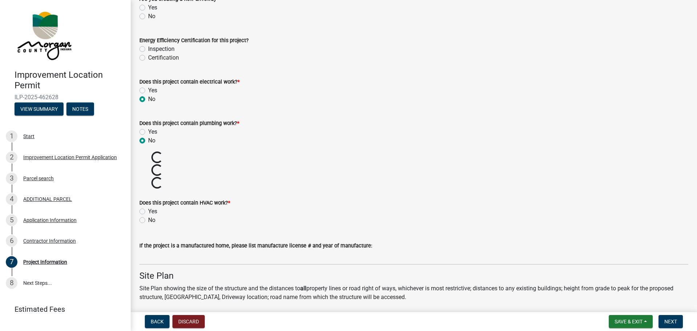
scroll to position [907, 0]
click at [148, 220] on label "No" at bounding box center [151, 219] width 7 height 9
click at [148, 220] on input "No" at bounding box center [150, 217] width 5 height 5
radio input "true"
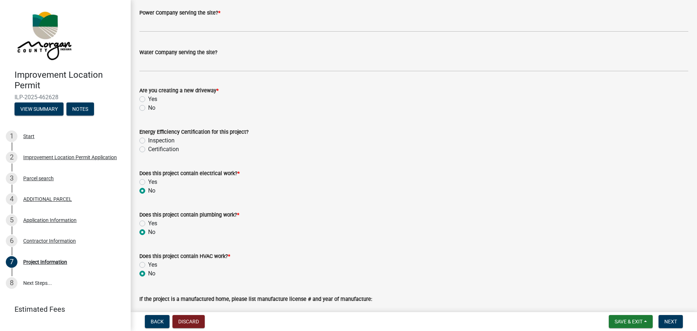
scroll to position [798, 0]
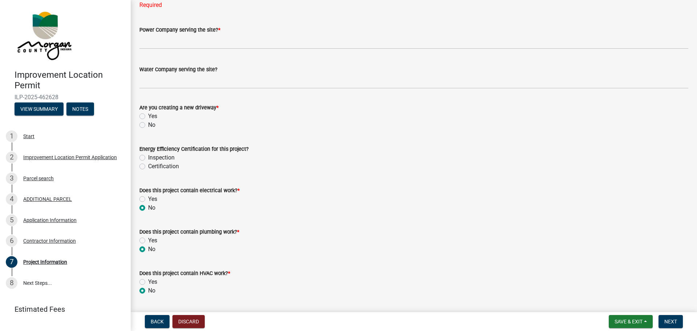
click at [148, 125] on label "No" at bounding box center [151, 124] width 7 height 9
click at [148, 125] on input "No" at bounding box center [150, 122] width 5 height 5
radio input "true"
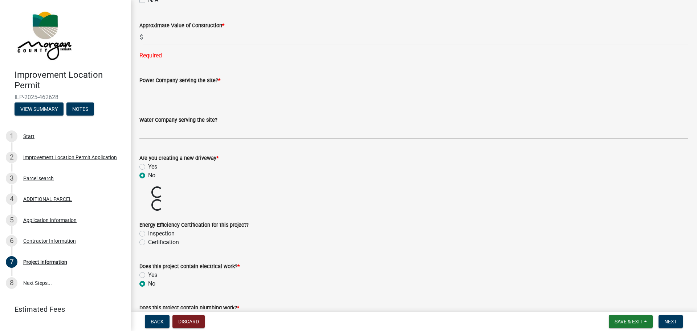
scroll to position [726, 0]
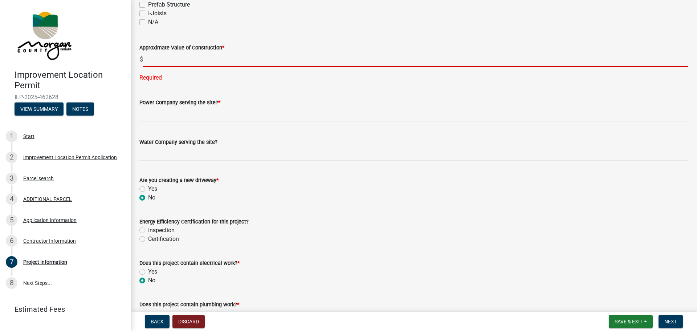
click at [163, 61] on input "text" at bounding box center [415, 59] width 545 height 15
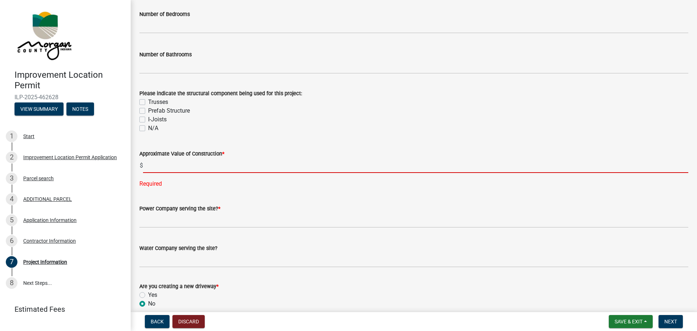
scroll to position [617, 0]
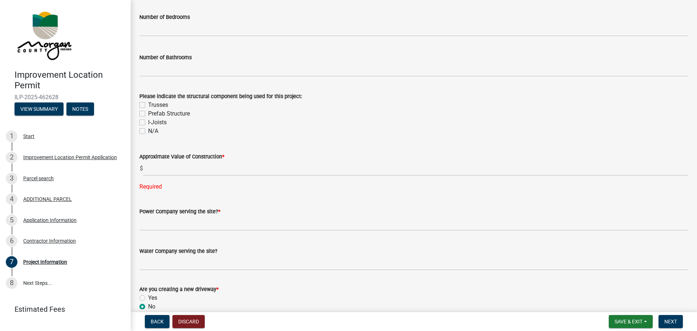
click at [148, 131] on label "N/A" at bounding box center [153, 131] width 10 height 9
click at [148, 131] on input "N/A" at bounding box center [150, 129] width 5 height 5
checkbox input "true"
checkbox input "false"
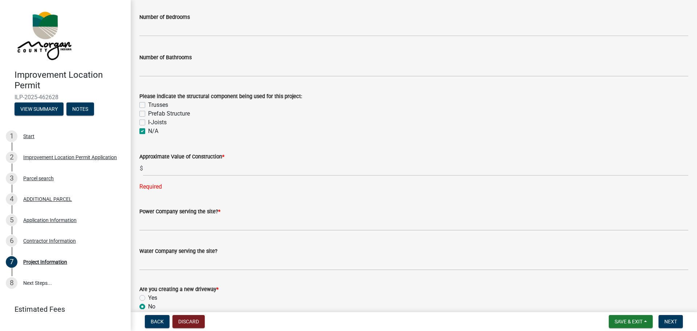
checkbox input "false"
checkbox input "true"
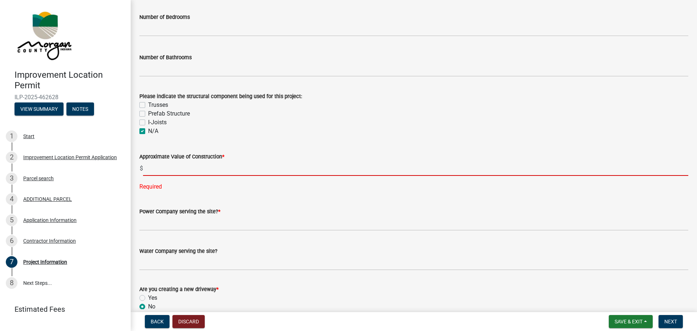
click at [165, 164] on input "text" at bounding box center [415, 168] width 545 height 15
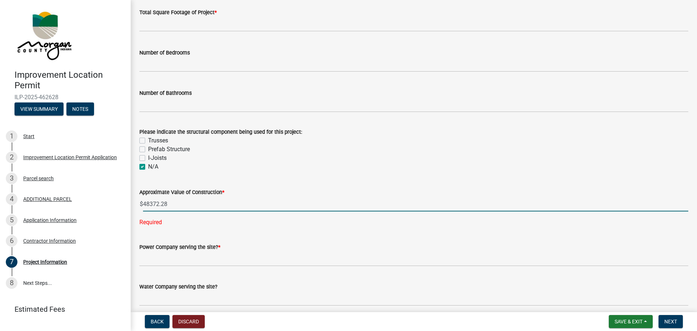
scroll to position [581, 0]
type input "48372.28"
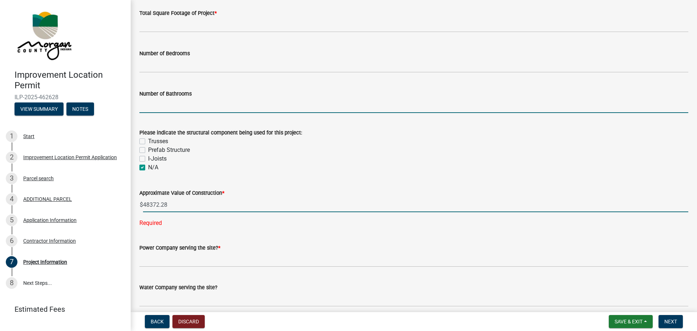
click at [172, 105] on input "text" at bounding box center [413, 105] width 549 height 15
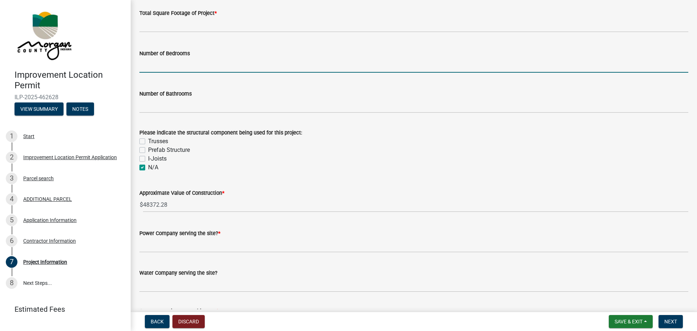
click at [167, 64] on input "text" at bounding box center [413, 65] width 549 height 15
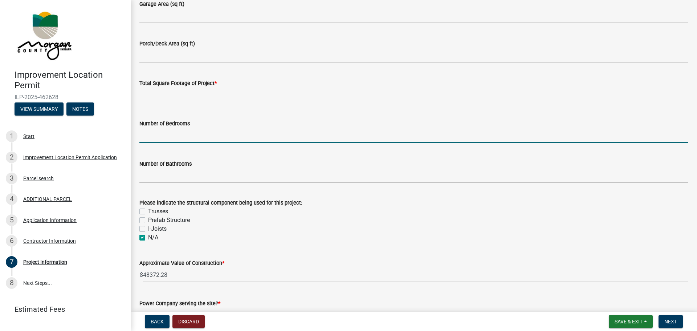
scroll to position [508, 0]
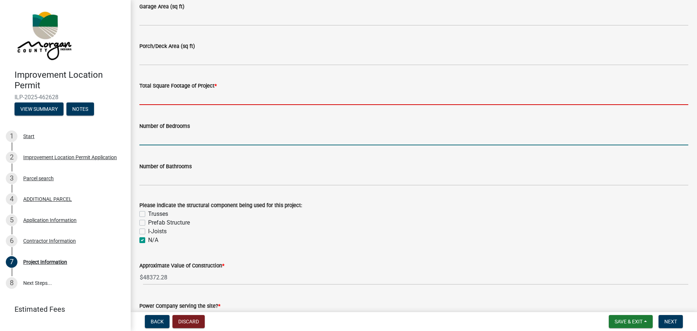
click at [168, 92] on input "text" at bounding box center [413, 97] width 549 height 15
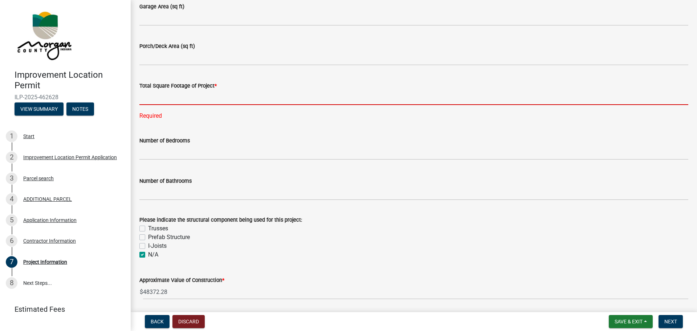
click at [176, 94] on input "text" at bounding box center [413, 97] width 549 height 15
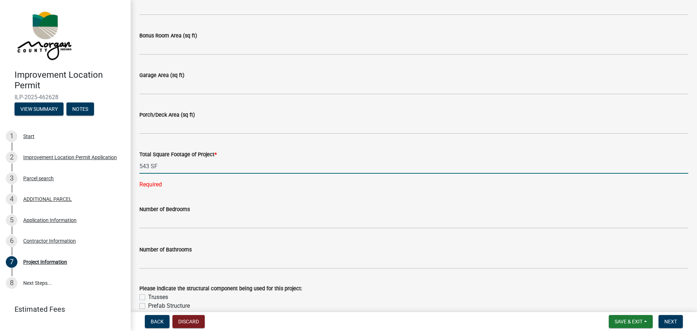
scroll to position [436, 0]
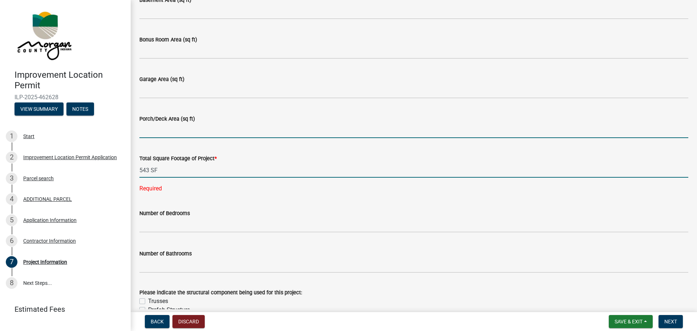
type input "543"
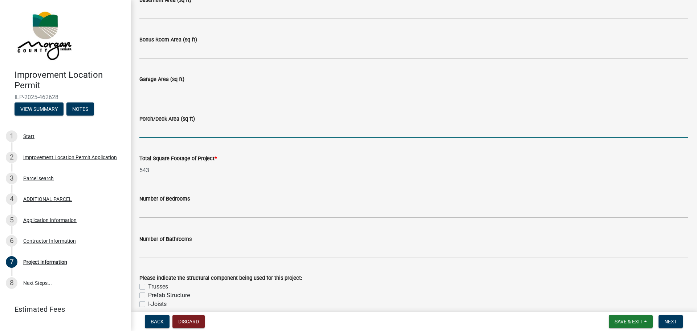
click at [177, 131] on input "Porch/Deck Area (sq ft)" at bounding box center [413, 130] width 549 height 15
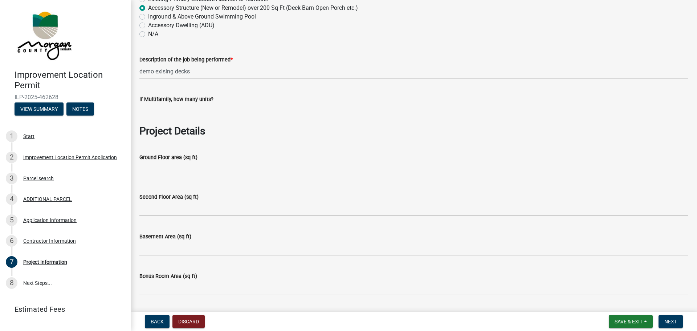
scroll to position [181, 0]
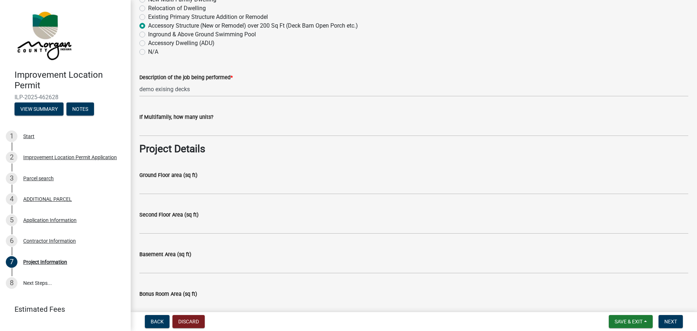
type input "543"
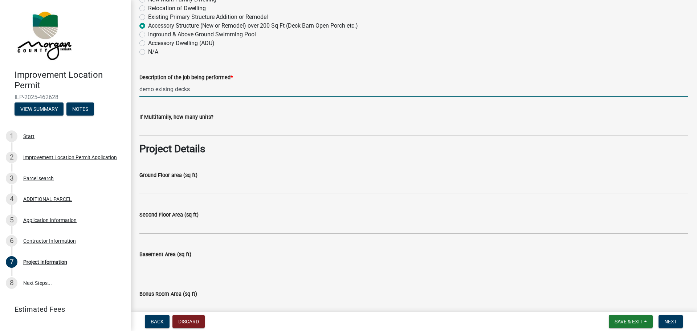
click at [219, 87] on input "demo exising decks" at bounding box center [413, 89] width 549 height 15
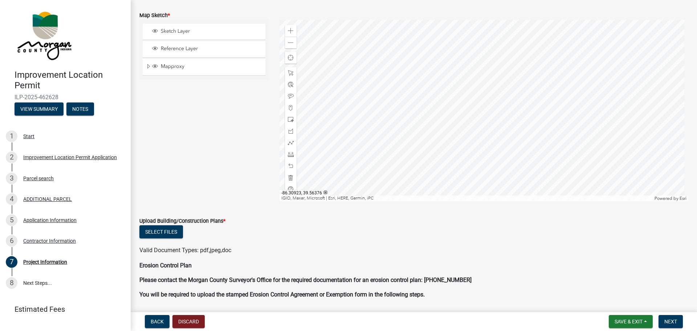
scroll to position [1270, 0]
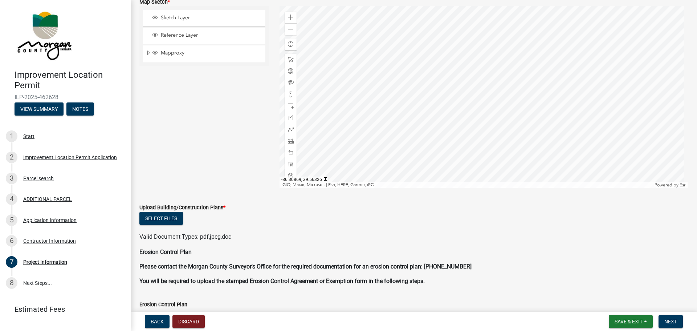
type input "demo exising decks and rebuild frame with treated lumber and trex composit deck…"
click at [173, 18] on span "Sketch Layer" at bounding box center [211, 18] width 104 height 7
click at [476, 90] on div at bounding box center [483, 96] width 409 height 181
click at [474, 85] on div at bounding box center [483, 96] width 409 height 181
click at [478, 91] on div at bounding box center [483, 96] width 409 height 181
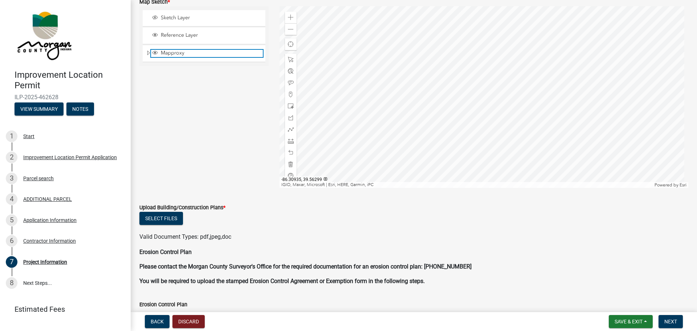
click at [171, 53] on span "Mapproxy" at bounding box center [211, 53] width 104 height 7
click at [169, 36] on span "Reference Layer" at bounding box center [211, 35] width 104 height 7
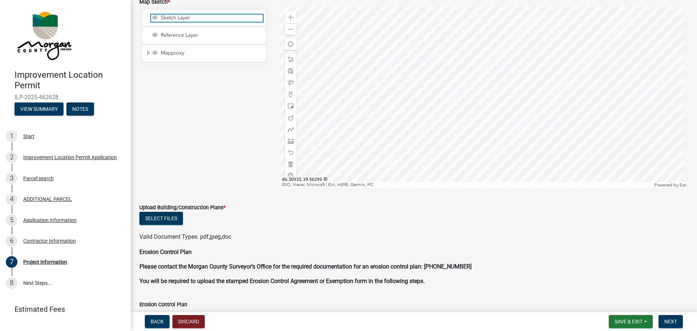
click at [170, 19] on span "Sketch Layer" at bounding box center [211, 18] width 104 height 7
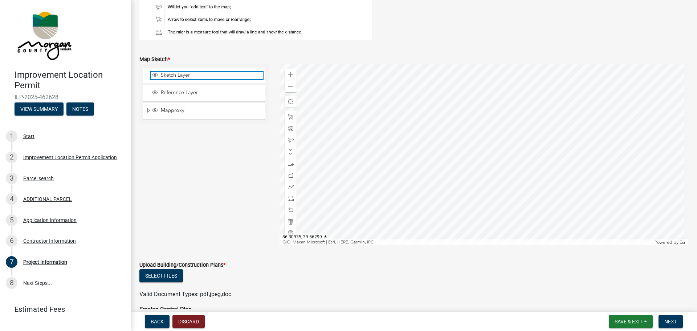
scroll to position [1198, 0]
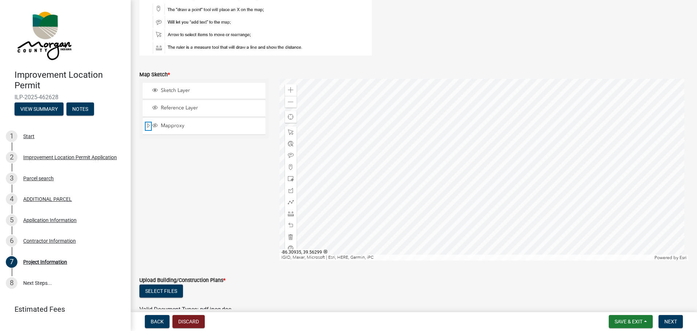
click at [146, 125] on span "Expand" at bounding box center [149, 125] width 6 height 7
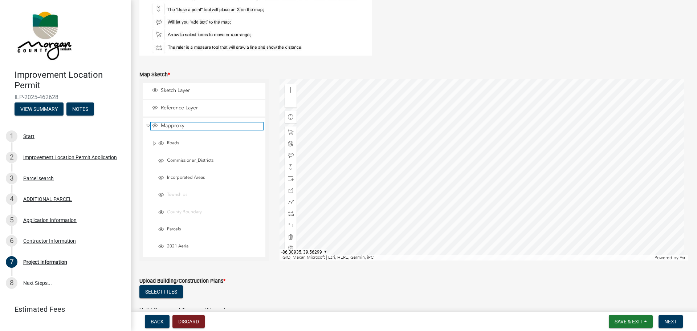
click at [169, 125] on span "Mapproxy" at bounding box center [211, 125] width 104 height 7
click at [481, 178] on div at bounding box center [483, 169] width 409 height 181
click at [165, 126] on span "Mapproxy" at bounding box center [211, 125] width 104 height 7
click at [162, 124] on span "Mapproxy" at bounding box center [211, 125] width 104 height 7
click at [162, 108] on span "Reference Layer" at bounding box center [211, 108] width 104 height 7
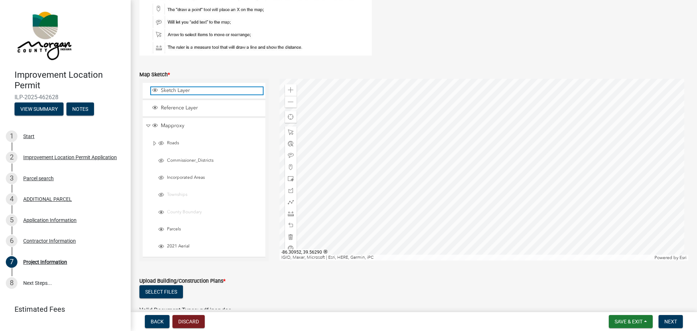
click at [162, 91] on span "Sketch Layer" at bounding box center [211, 90] width 104 height 7
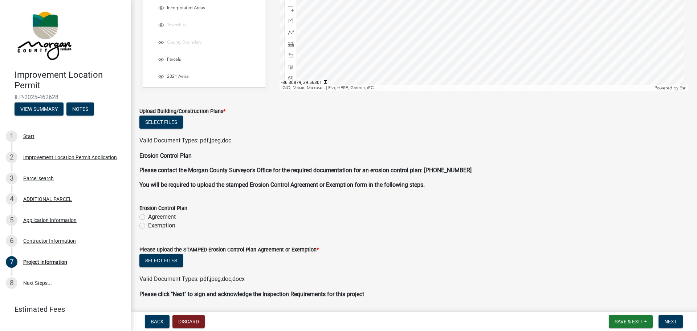
scroll to position [1355, 0]
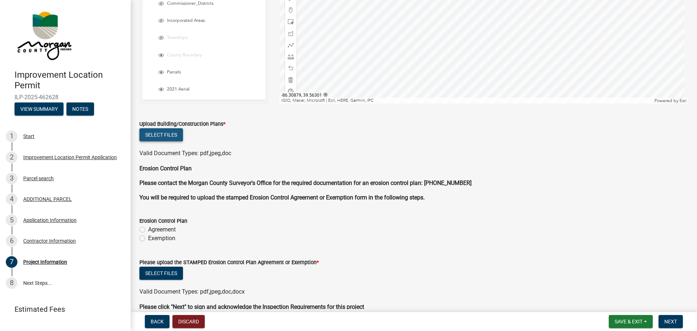
click at [170, 134] on button "Select files" at bounding box center [161, 134] width 44 height 13
click at [628, 323] on span "Save & Exit" at bounding box center [628, 321] width 28 height 6
click at [623, 299] on button "Save & Exit" at bounding box center [624, 302] width 58 height 17
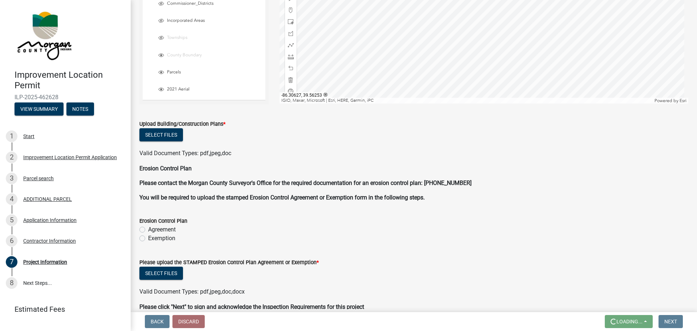
scroll to position [0, 0]
